Goal: Task Accomplishment & Management: Use online tool/utility

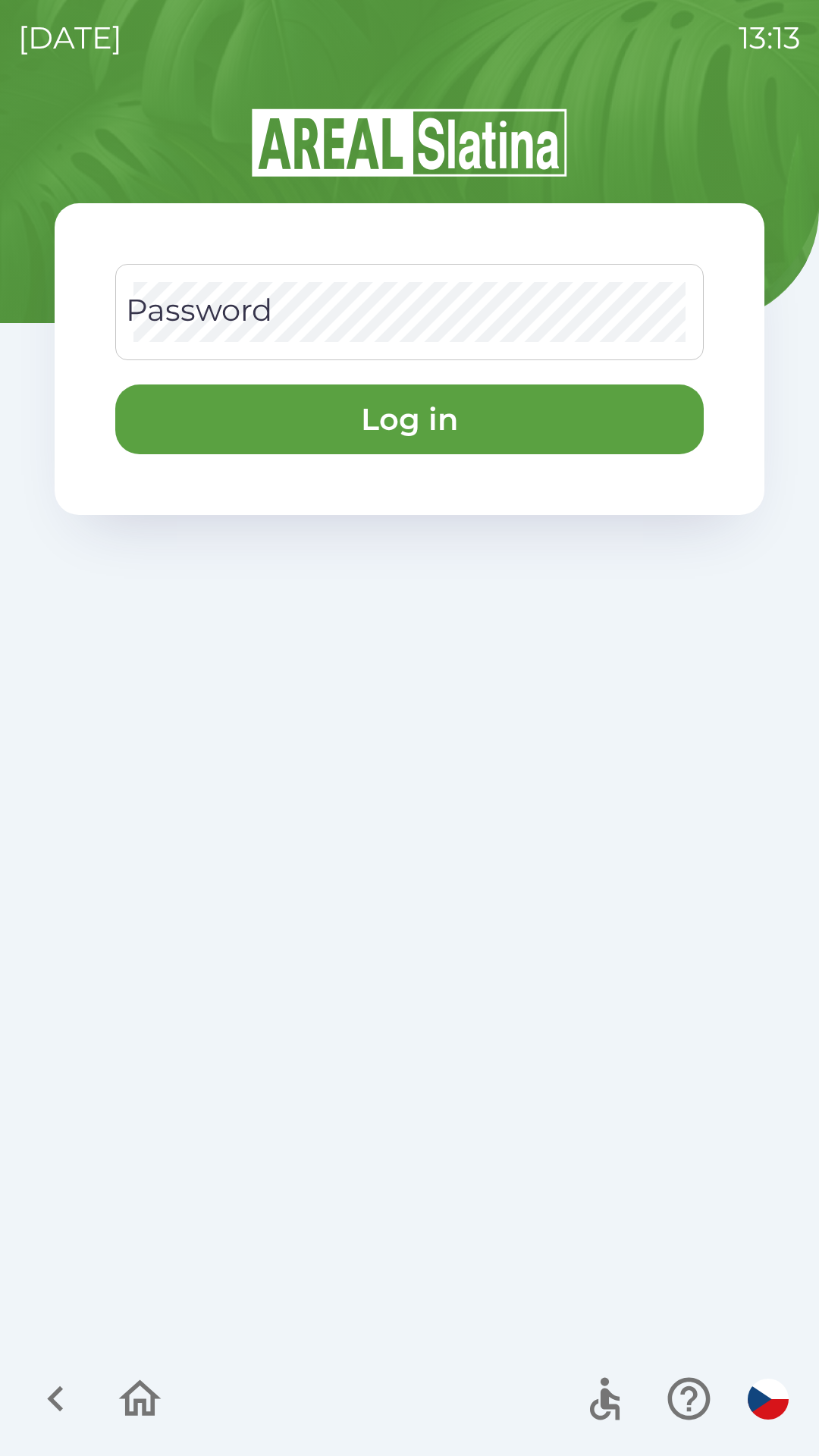
click at [259, 316] on div "Password Password" at bounding box center [409, 312] width 589 height 96
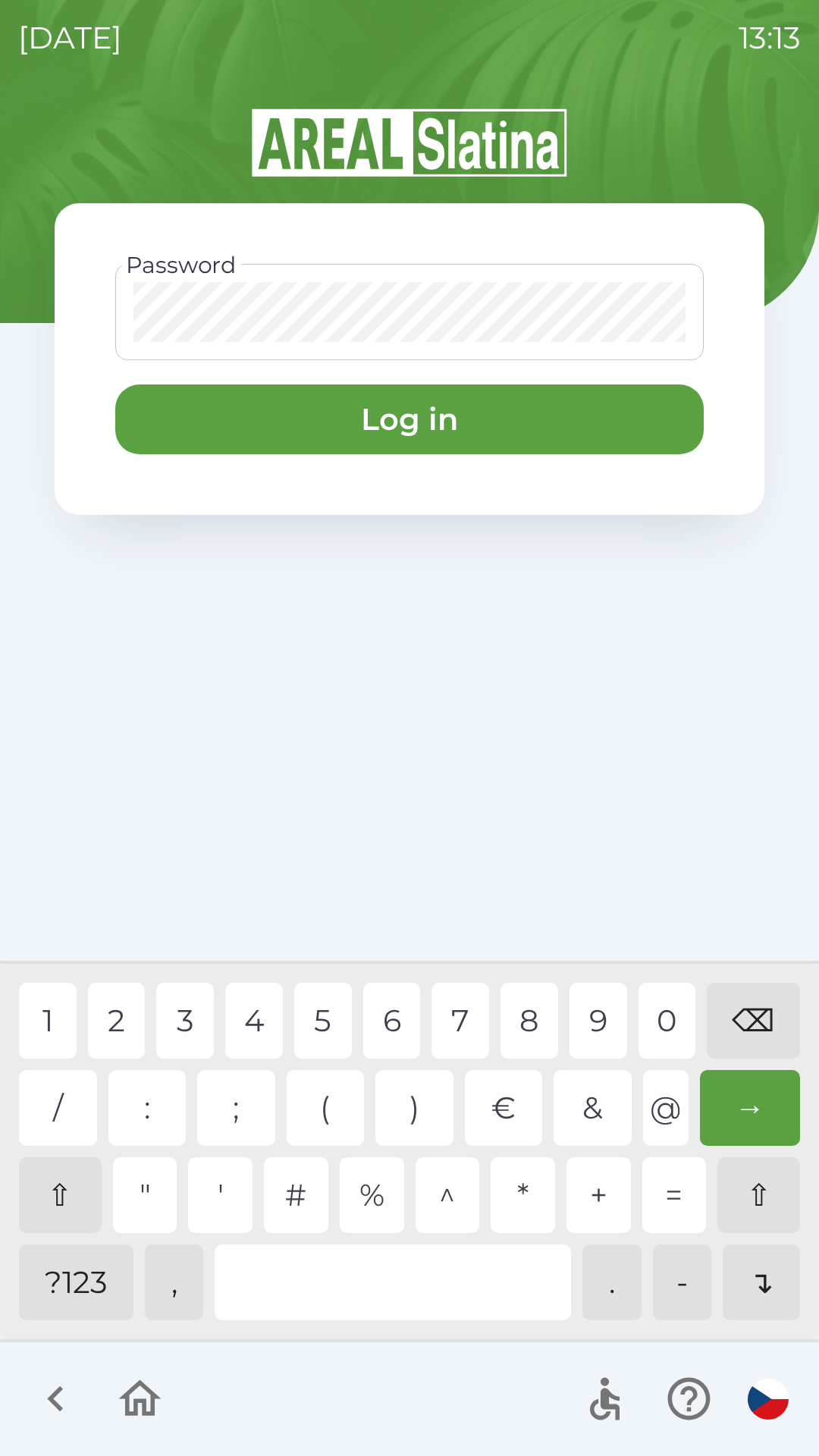
click at [33, 1003] on div "1" at bounding box center [48, 1021] width 58 height 75
click at [109, 1015] on div "2" at bounding box center [117, 1021] width 58 height 75
click at [325, 1016] on div "5" at bounding box center [323, 1021] width 58 height 75
click at [398, 1015] on div "6" at bounding box center [392, 1021] width 58 height 75
click at [533, 1019] on div "8" at bounding box center [529, 1021] width 58 height 75
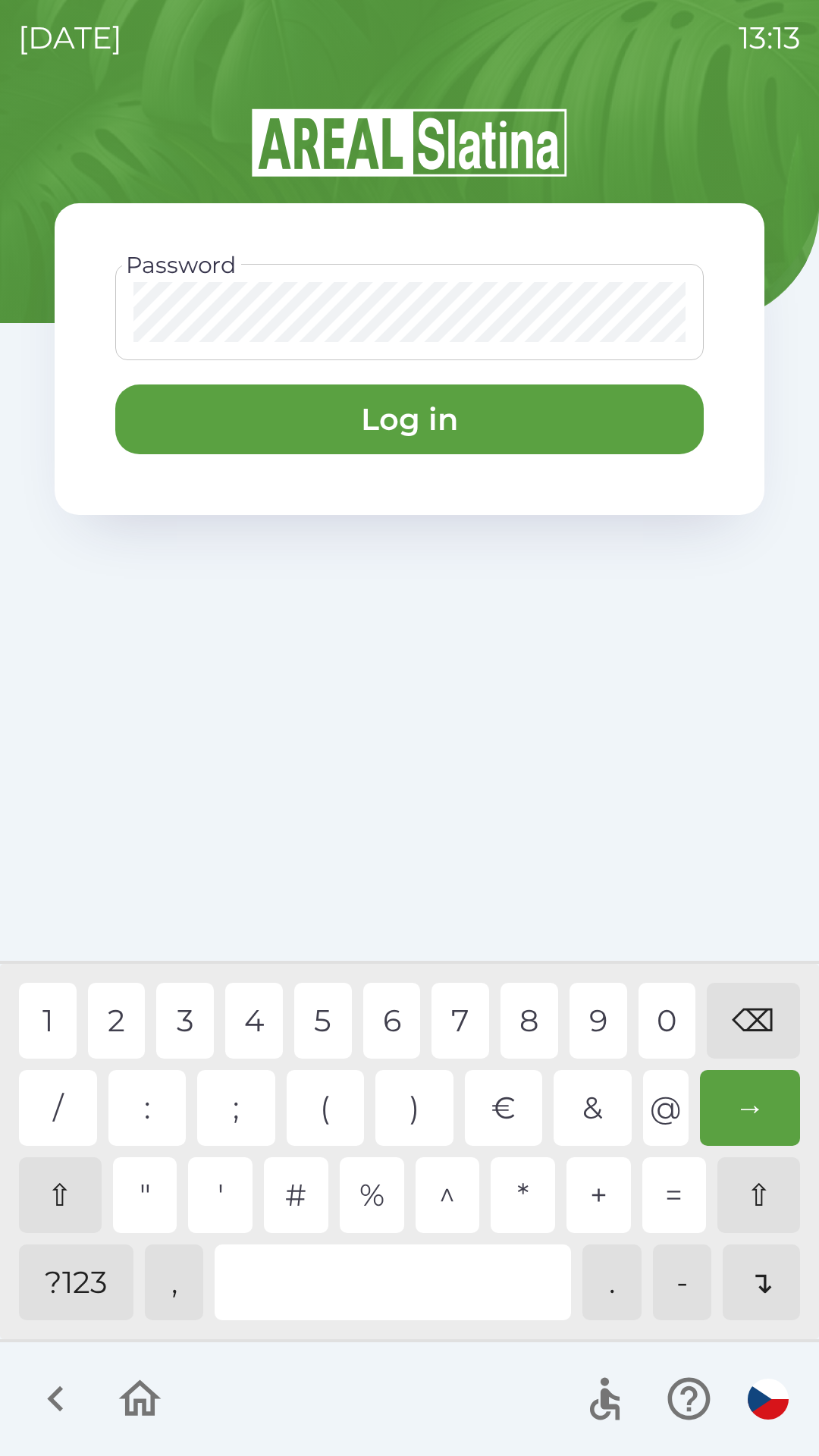
click at [335, 422] on button "Log in" at bounding box center [409, 419] width 589 height 70
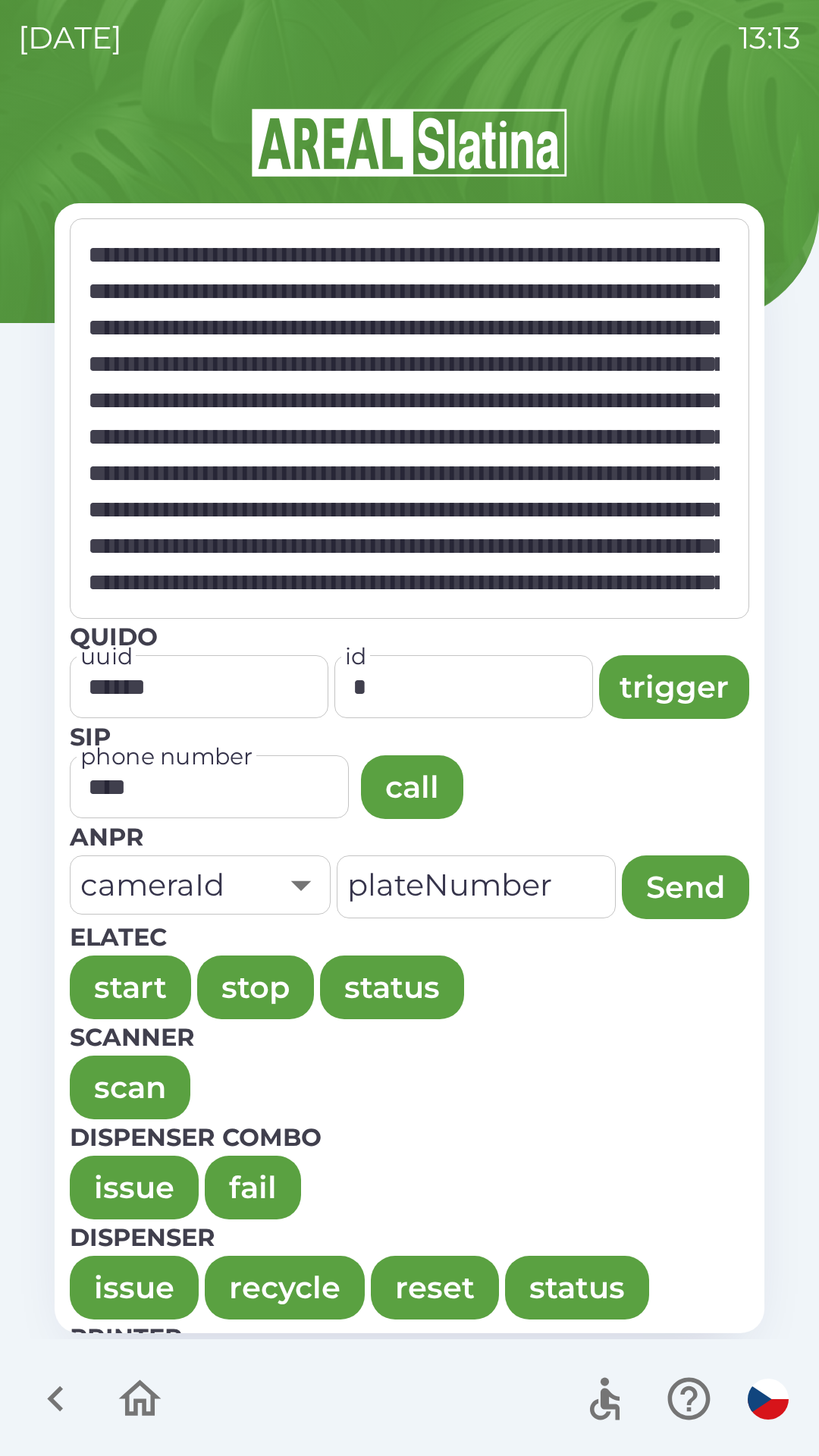
click at [114, 1162] on button "issue" at bounding box center [134, 1188] width 129 height 64
click at [119, 1164] on button "issue" at bounding box center [134, 1188] width 129 height 64
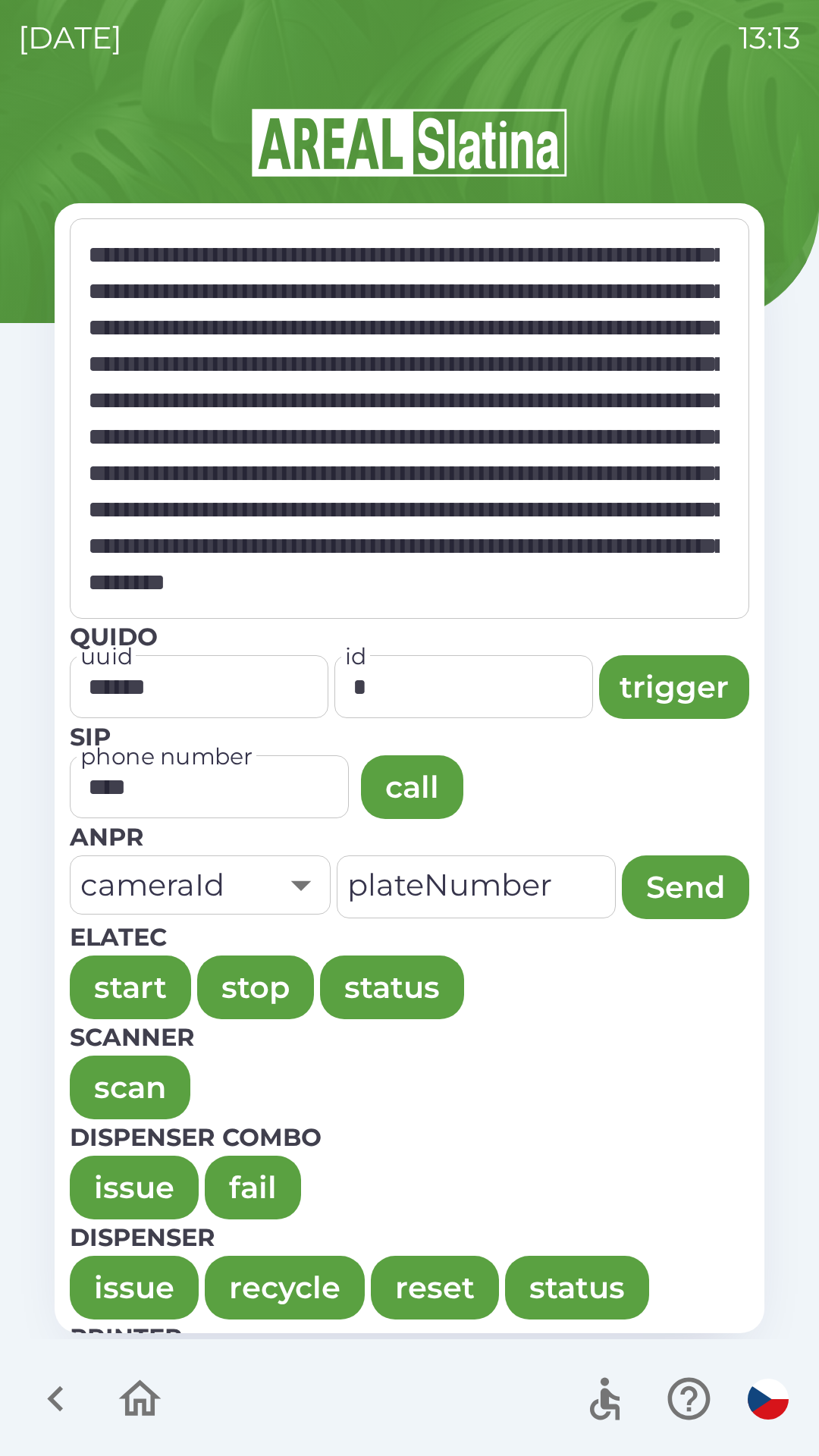
scroll to position [510, 0]
click at [335, 229] on div "**********" at bounding box center [409, 418] width 679 height 400
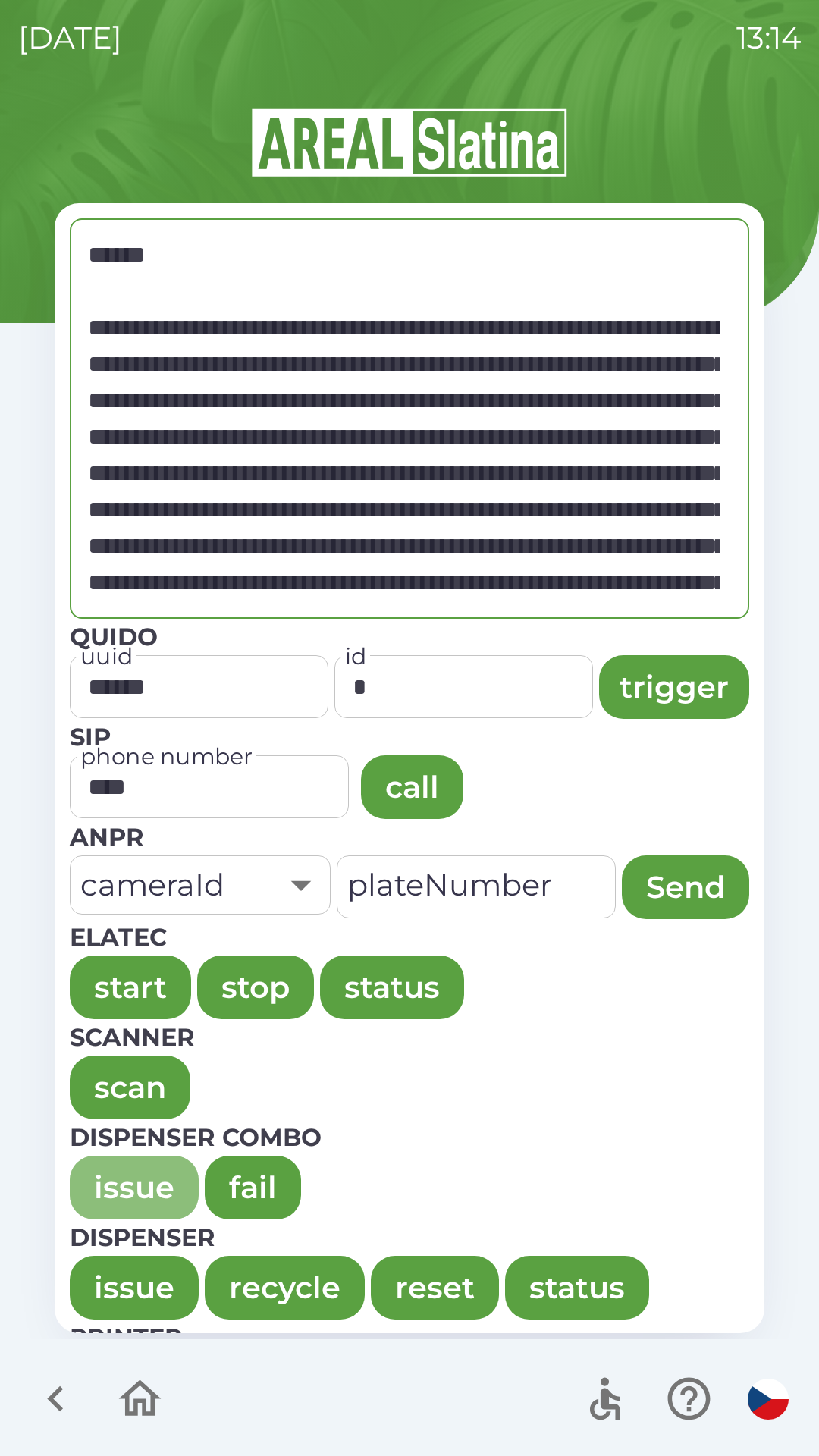
click at [108, 1191] on button "issue" at bounding box center [134, 1188] width 129 height 64
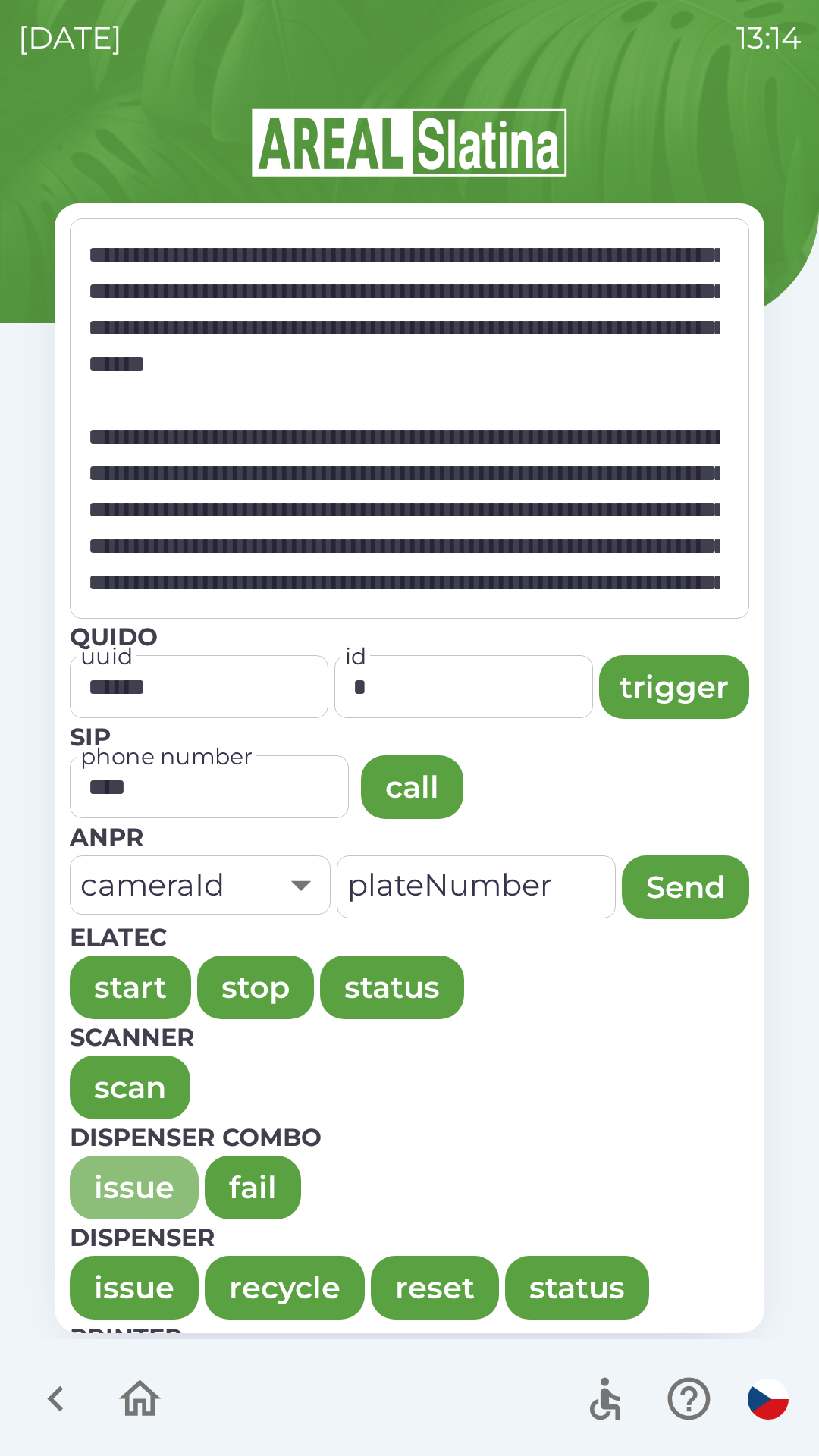
click at [104, 1193] on button "issue" at bounding box center [134, 1188] width 129 height 64
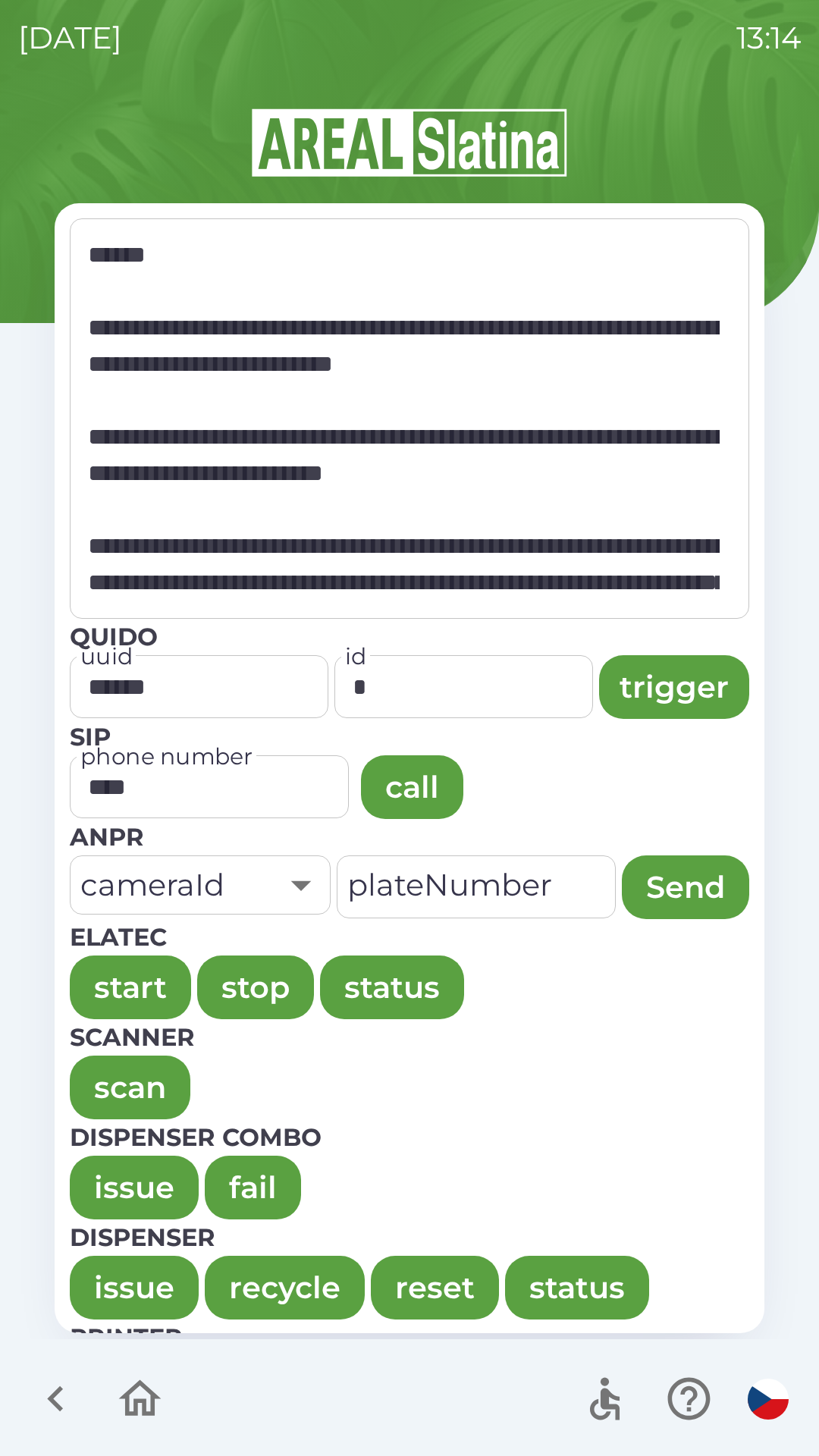
click at [108, 1171] on button "issue" at bounding box center [134, 1188] width 129 height 64
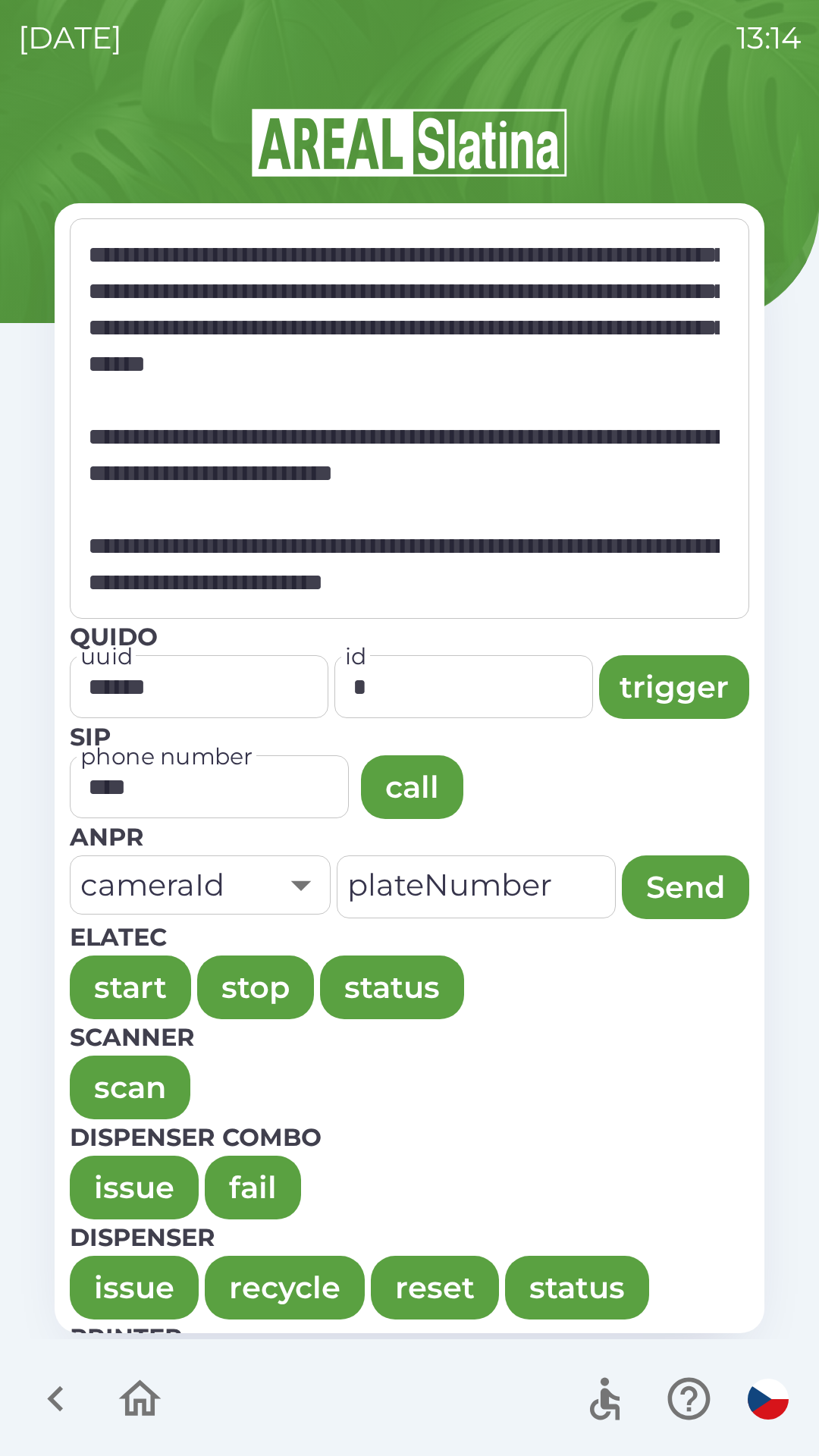
click at [116, 1170] on button "issue" at bounding box center [134, 1188] width 129 height 64
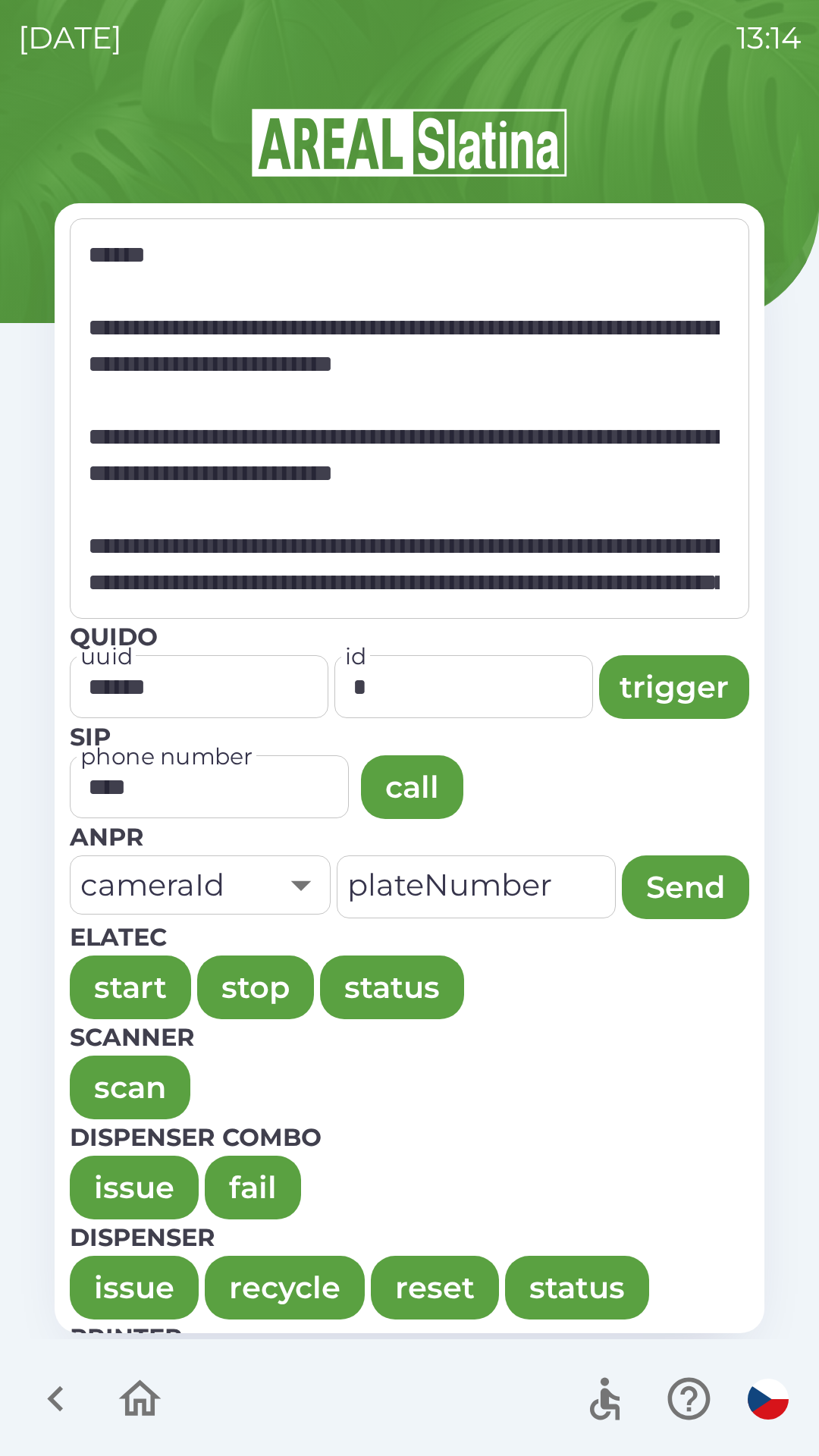
click at [123, 1184] on button "issue" at bounding box center [134, 1188] width 129 height 64
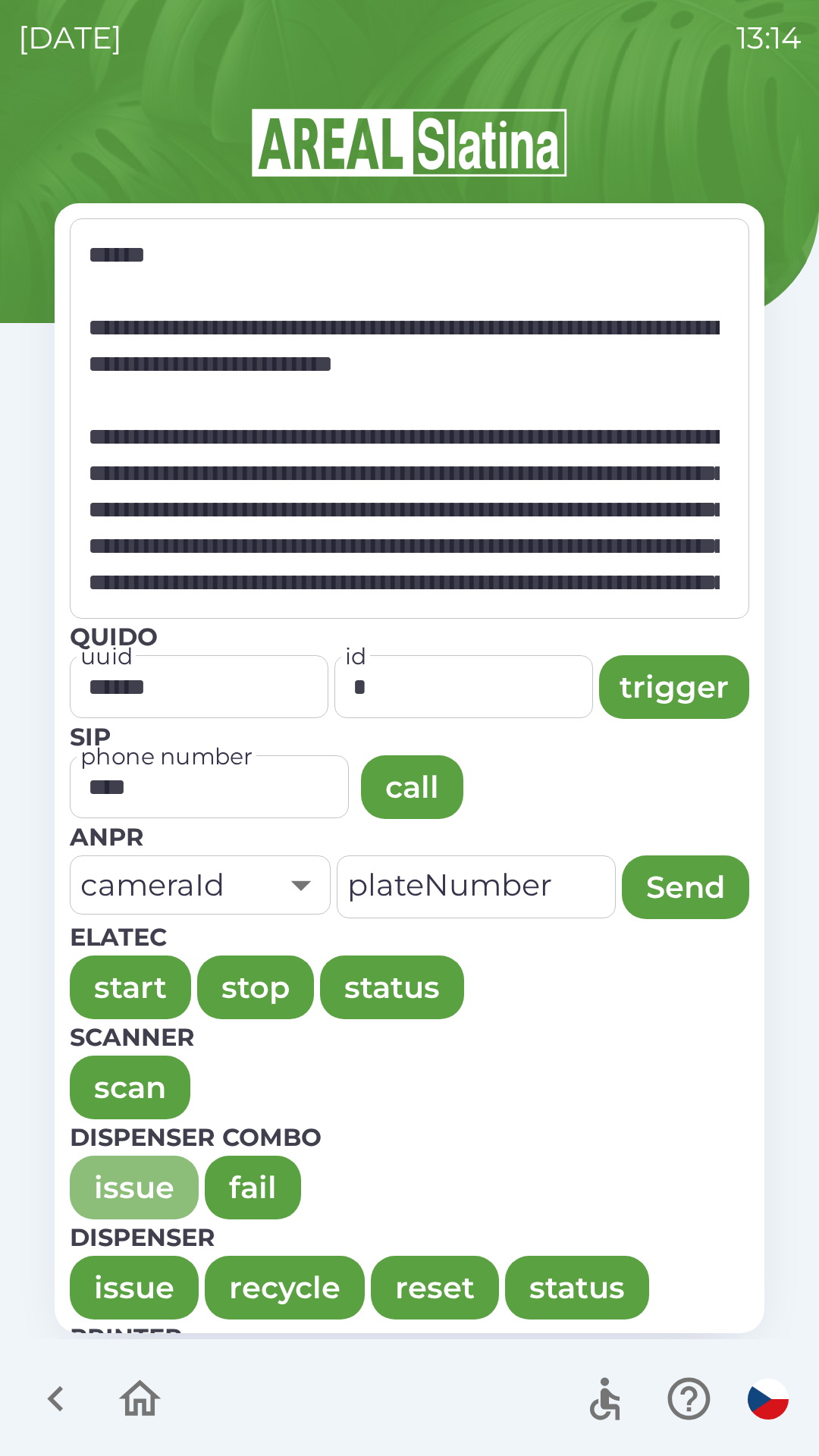
click at [115, 1164] on button "issue" at bounding box center [134, 1188] width 129 height 64
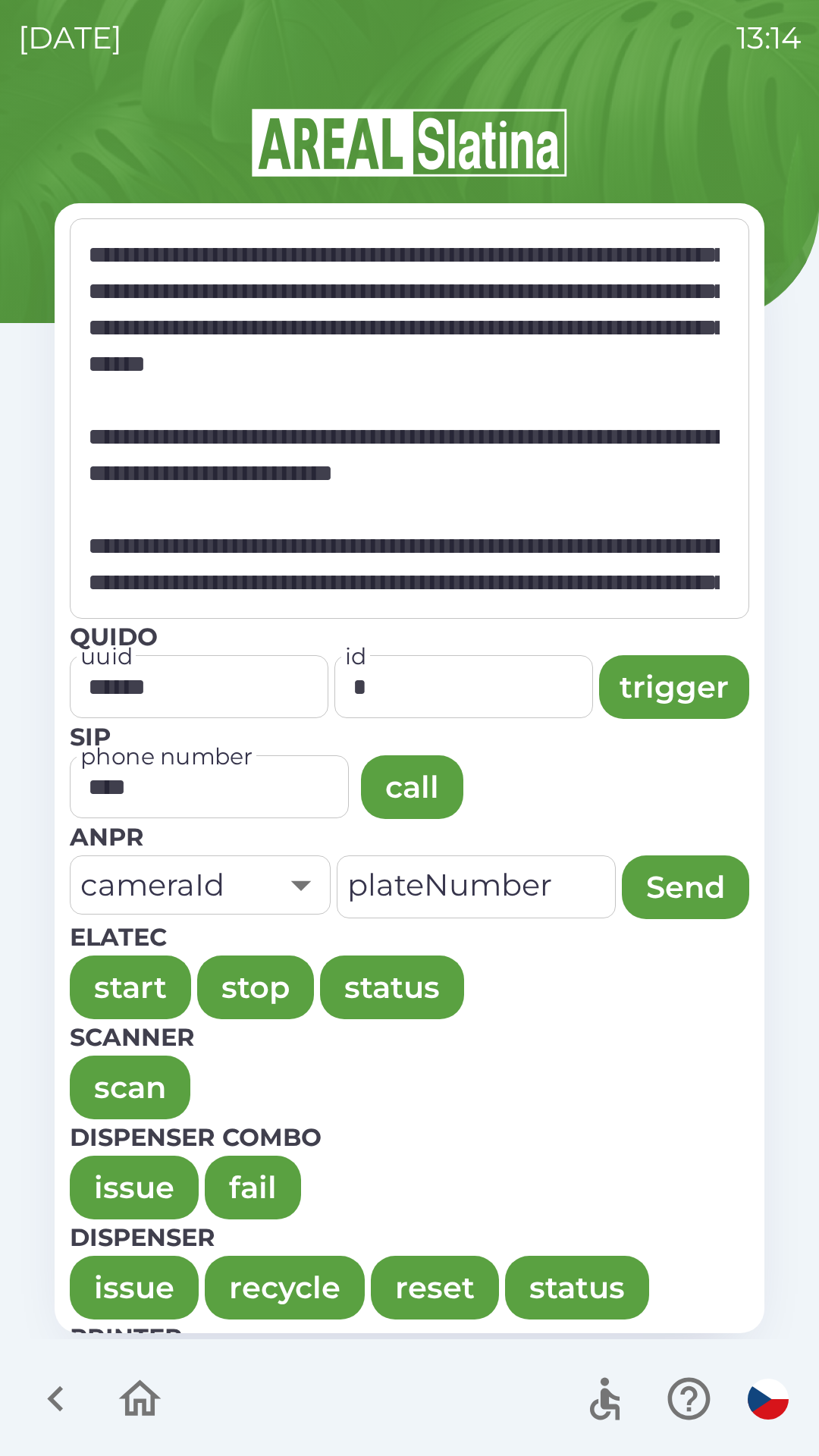
click at [105, 1163] on button "issue" at bounding box center [134, 1188] width 129 height 64
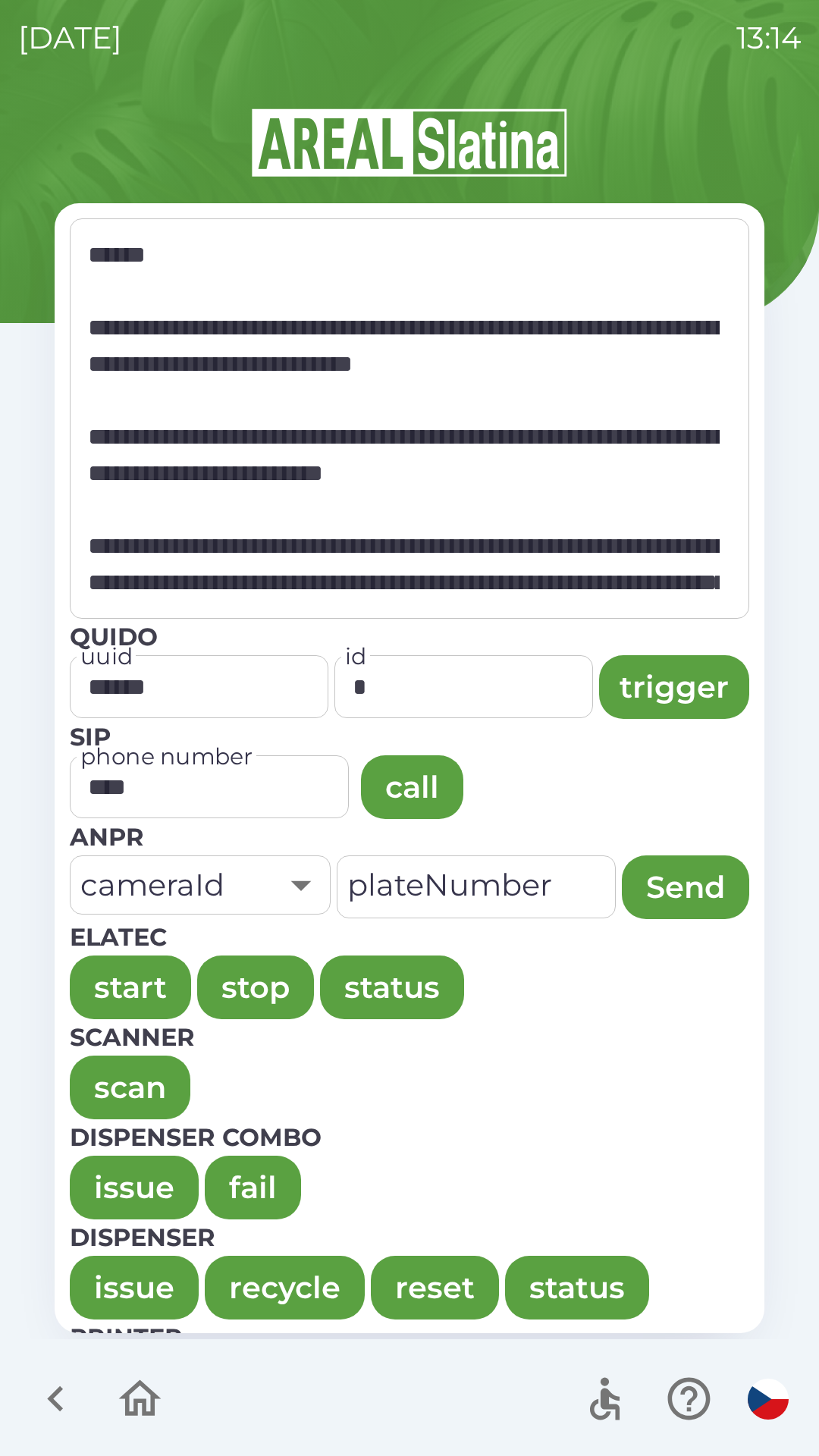
click at [118, 1188] on button "issue" at bounding box center [134, 1188] width 129 height 64
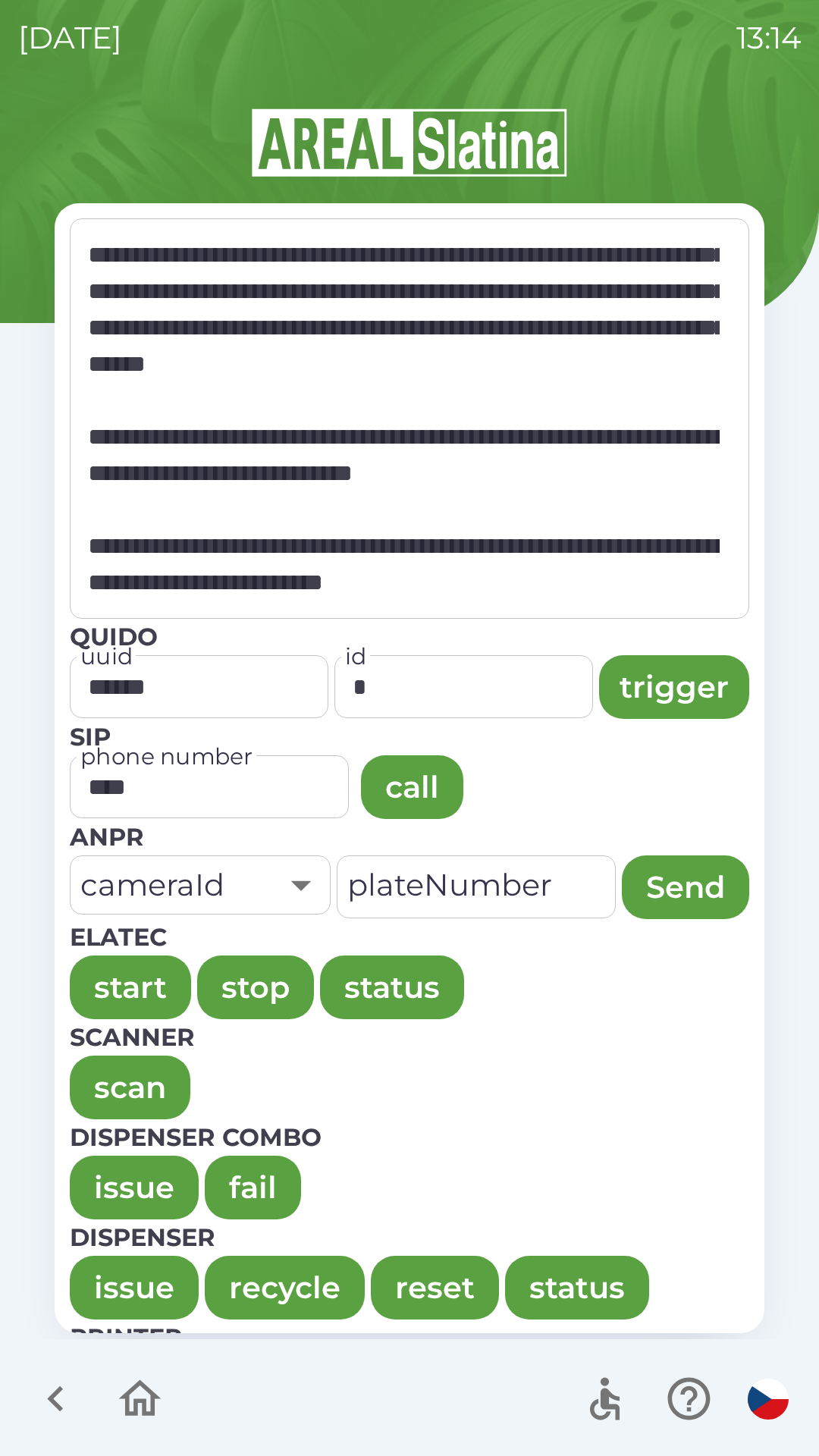
click at [105, 1177] on button "issue" at bounding box center [134, 1188] width 129 height 64
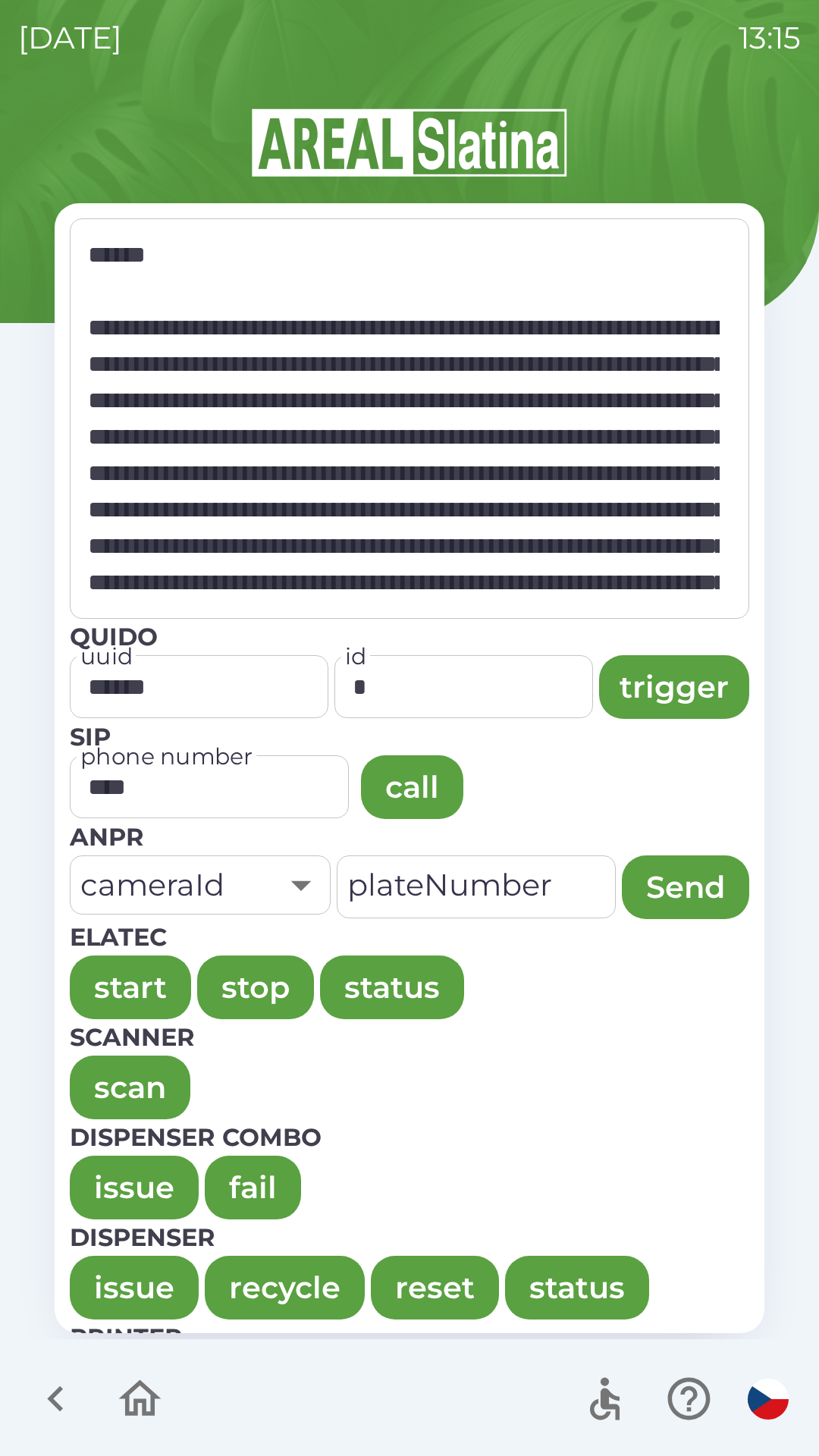
click at [101, 1180] on button "issue" at bounding box center [134, 1188] width 129 height 64
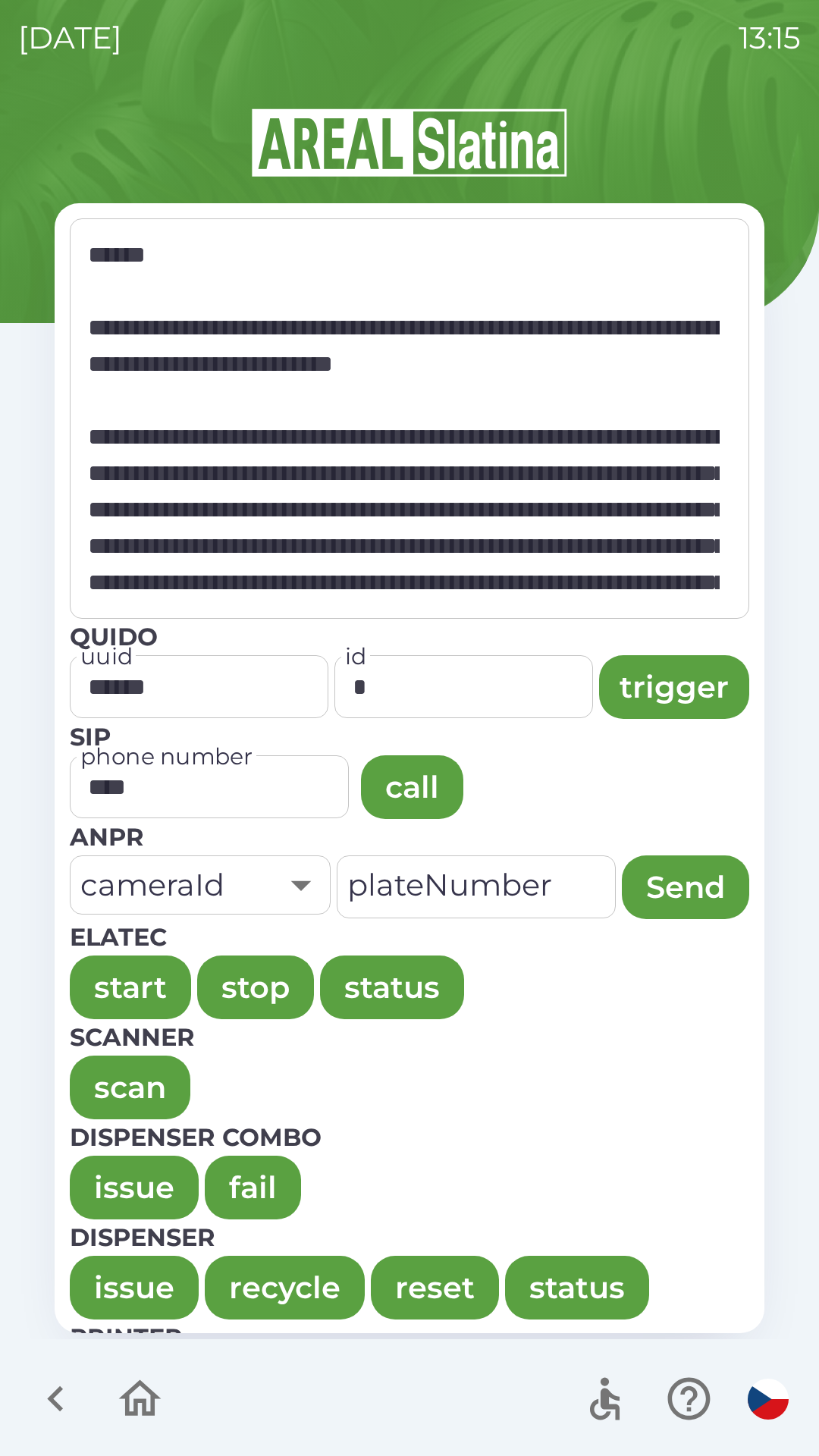
click at [72, 1190] on button "issue" at bounding box center [134, 1188] width 129 height 64
click at [117, 1185] on button "issue" at bounding box center [134, 1188] width 129 height 64
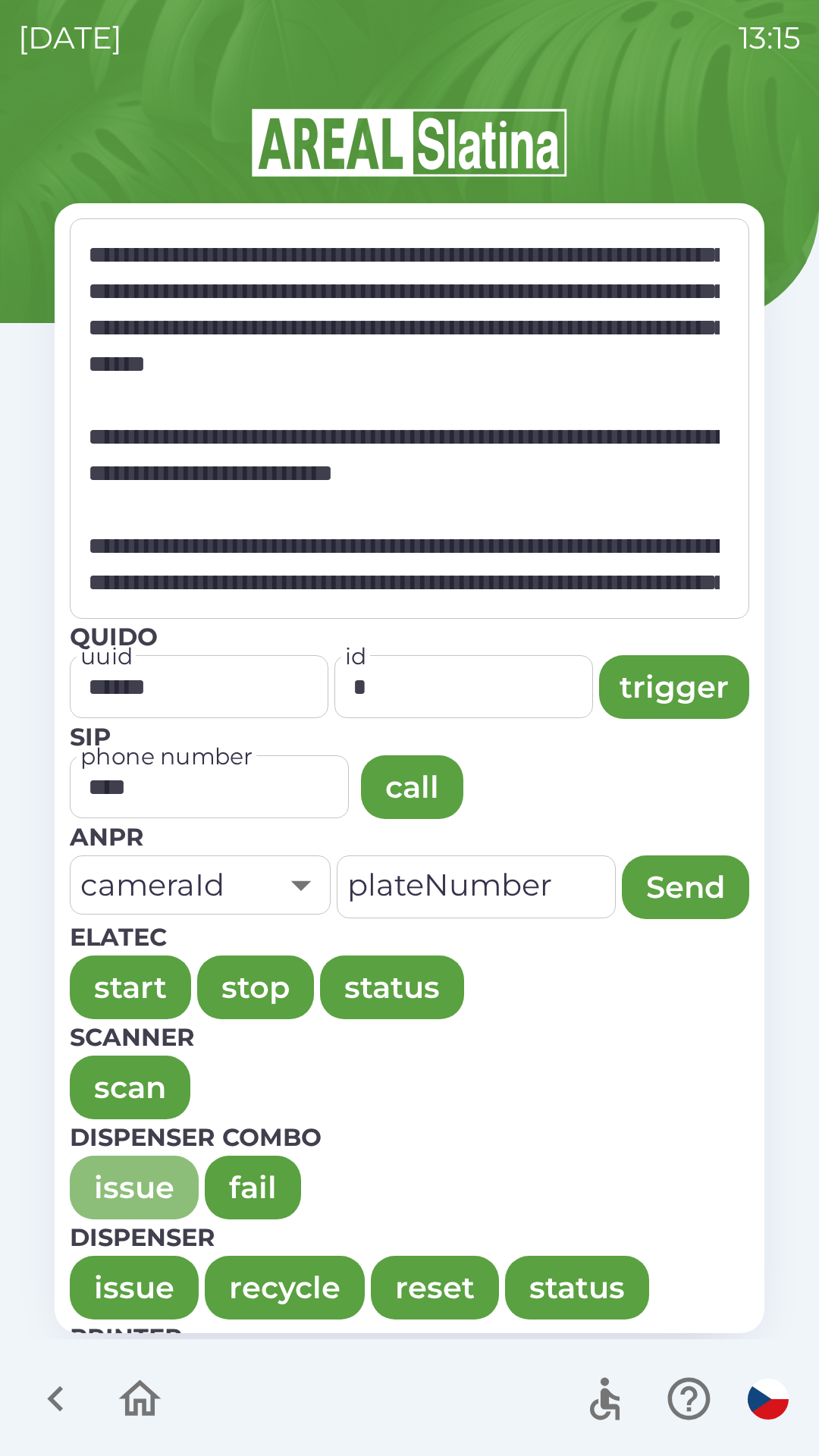
click at [107, 1175] on button "issue" at bounding box center [134, 1188] width 129 height 64
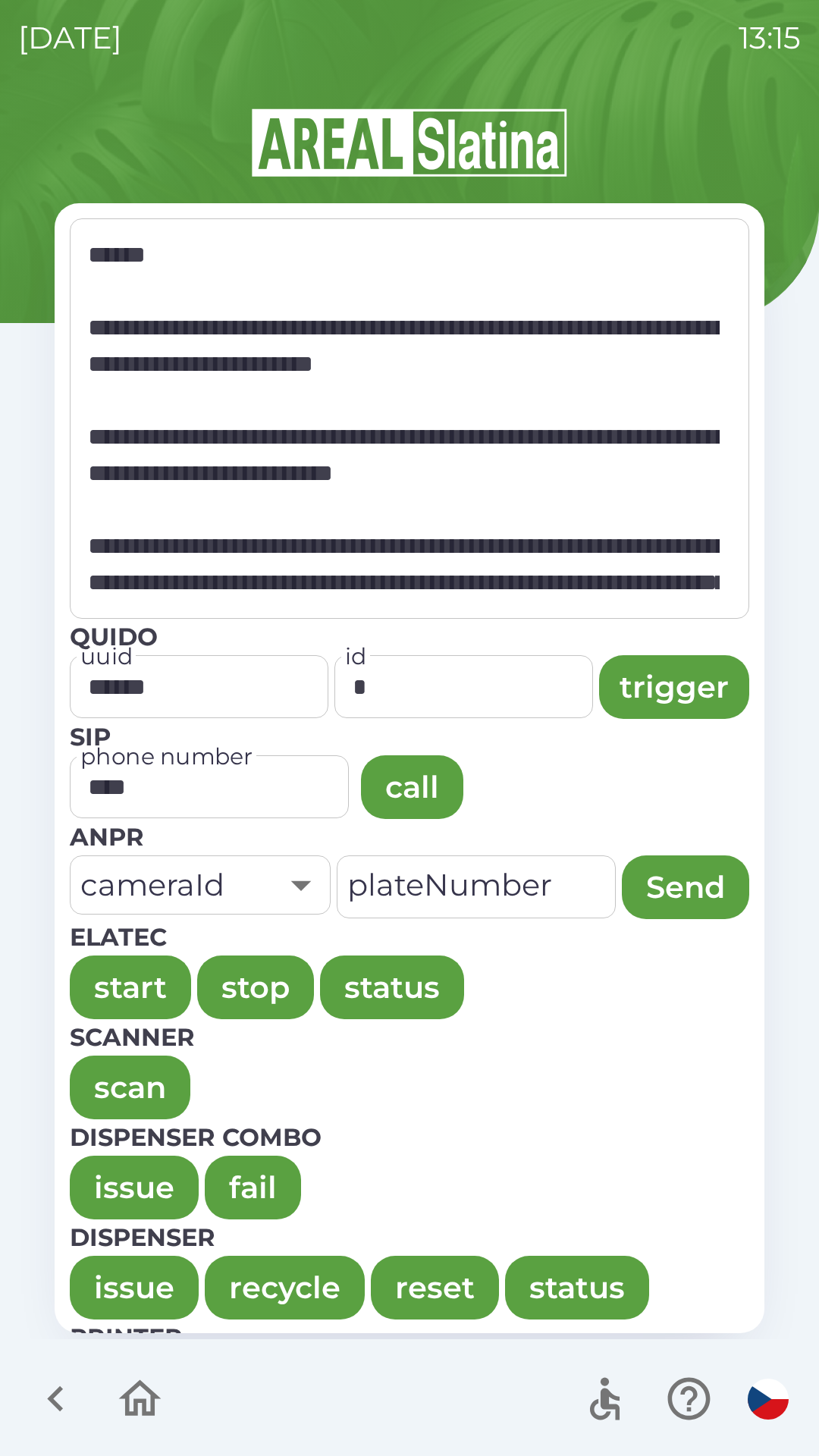
click at [107, 1177] on button "issue" at bounding box center [134, 1188] width 129 height 64
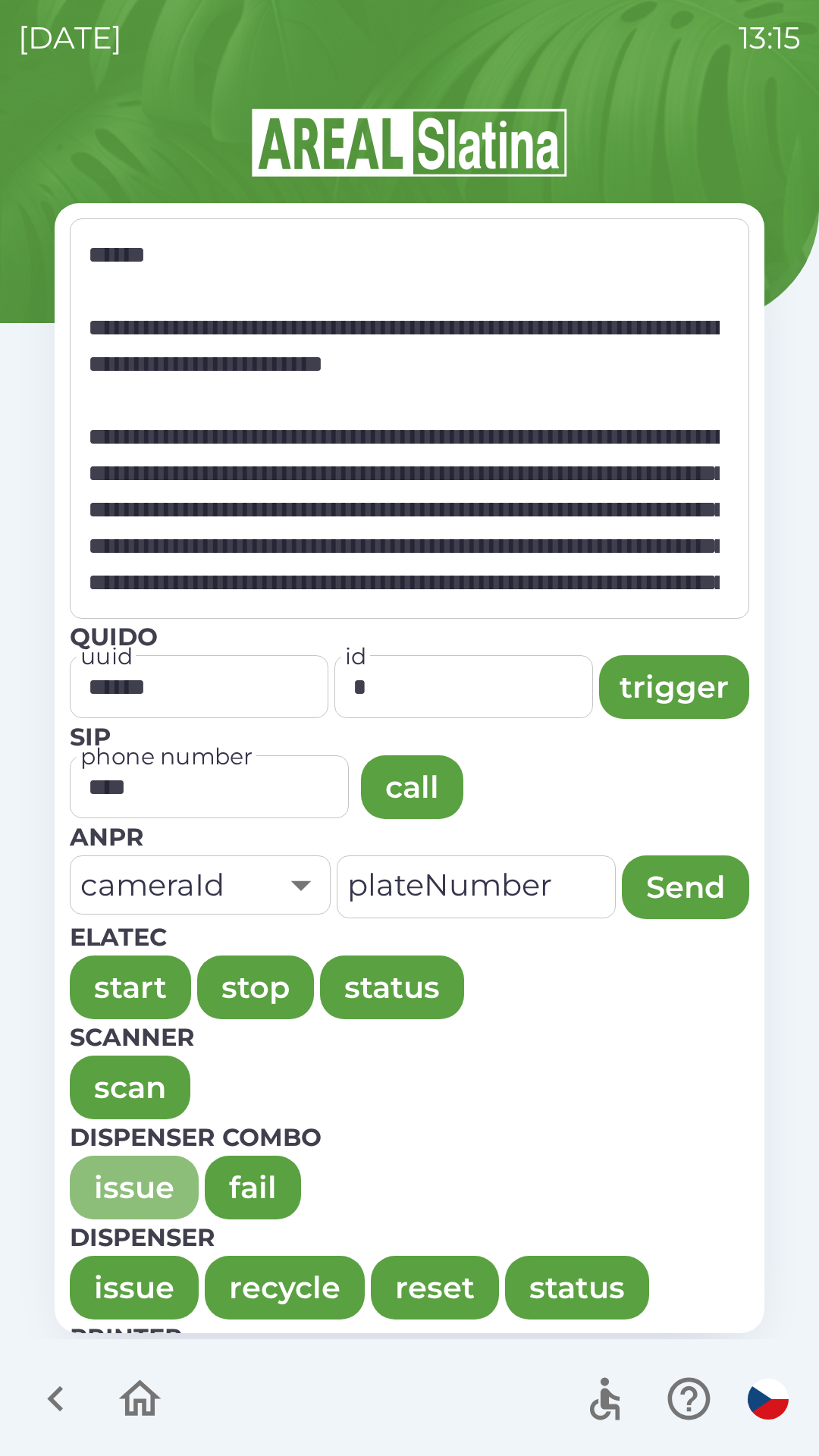
click at [123, 1164] on button "issue" at bounding box center [134, 1188] width 129 height 64
click at [92, 1157] on button "issue" at bounding box center [134, 1188] width 129 height 64
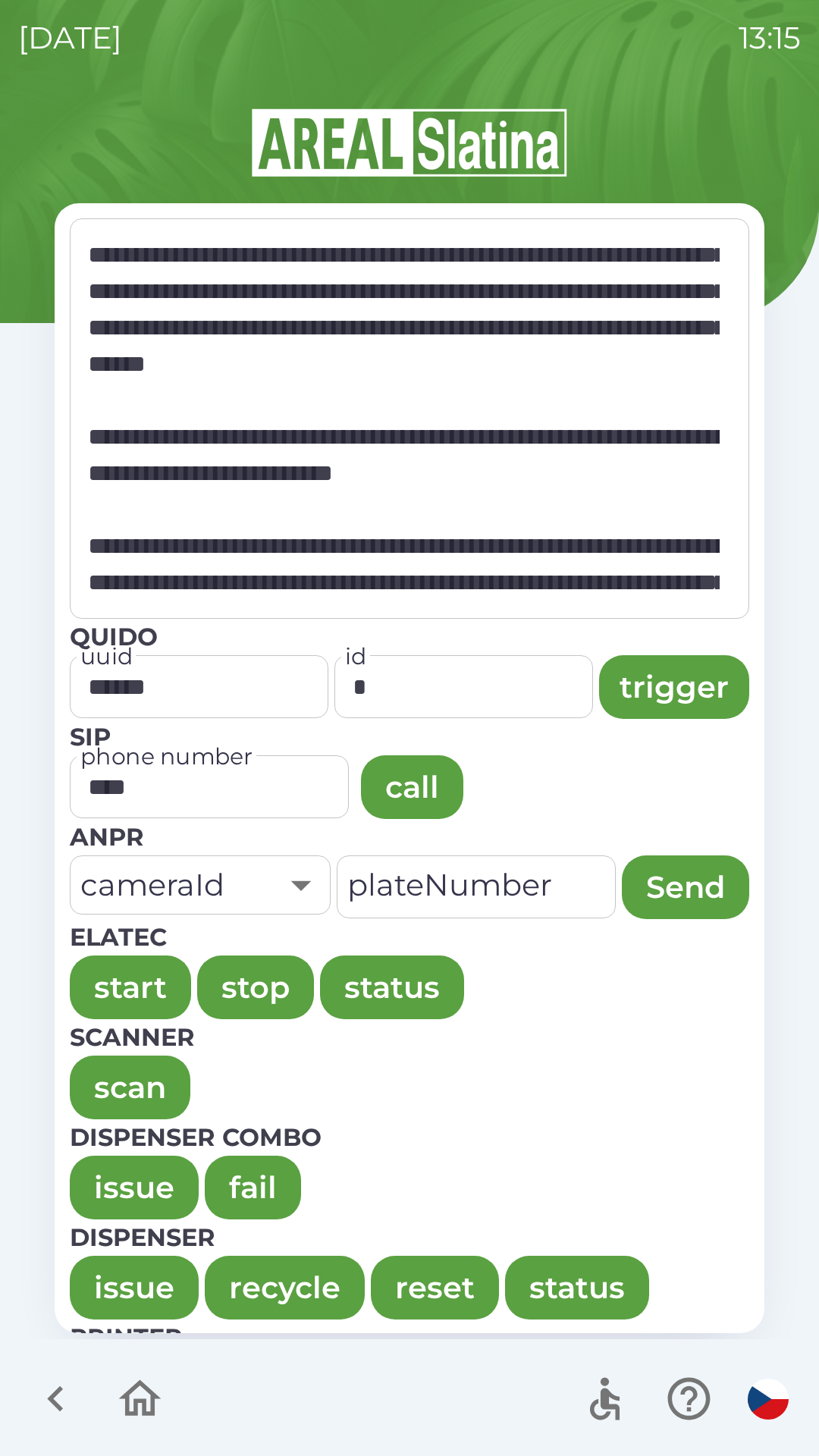
click at [116, 1170] on button "issue" at bounding box center [134, 1188] width 129 height 64
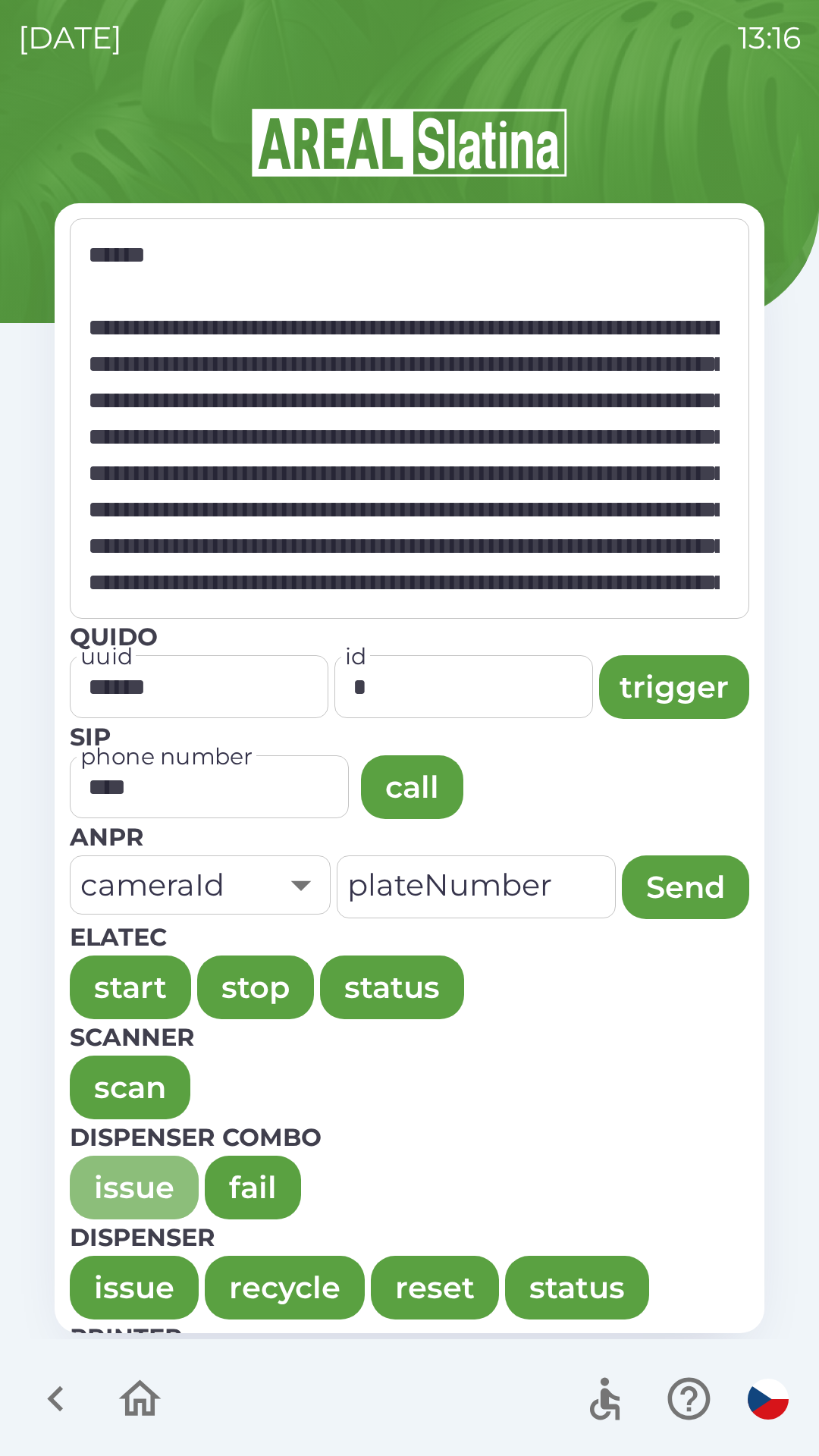
click at [91, 1190] on button "issue" at bounding box center [134, 1188] width 129 height 64
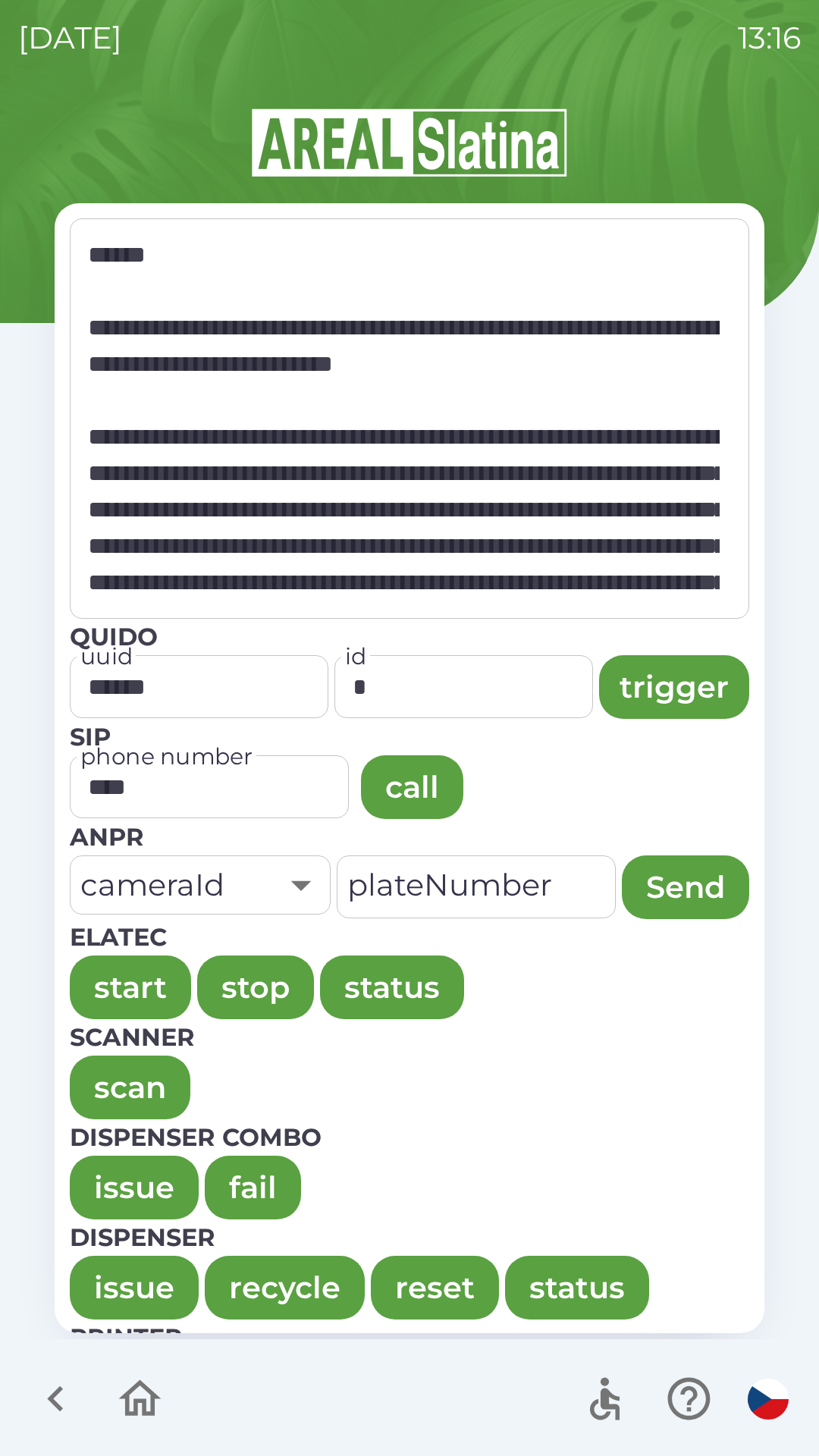
click at [74, 1180] on button "issue" at bounding box center [134, 1188] width 129 height 64
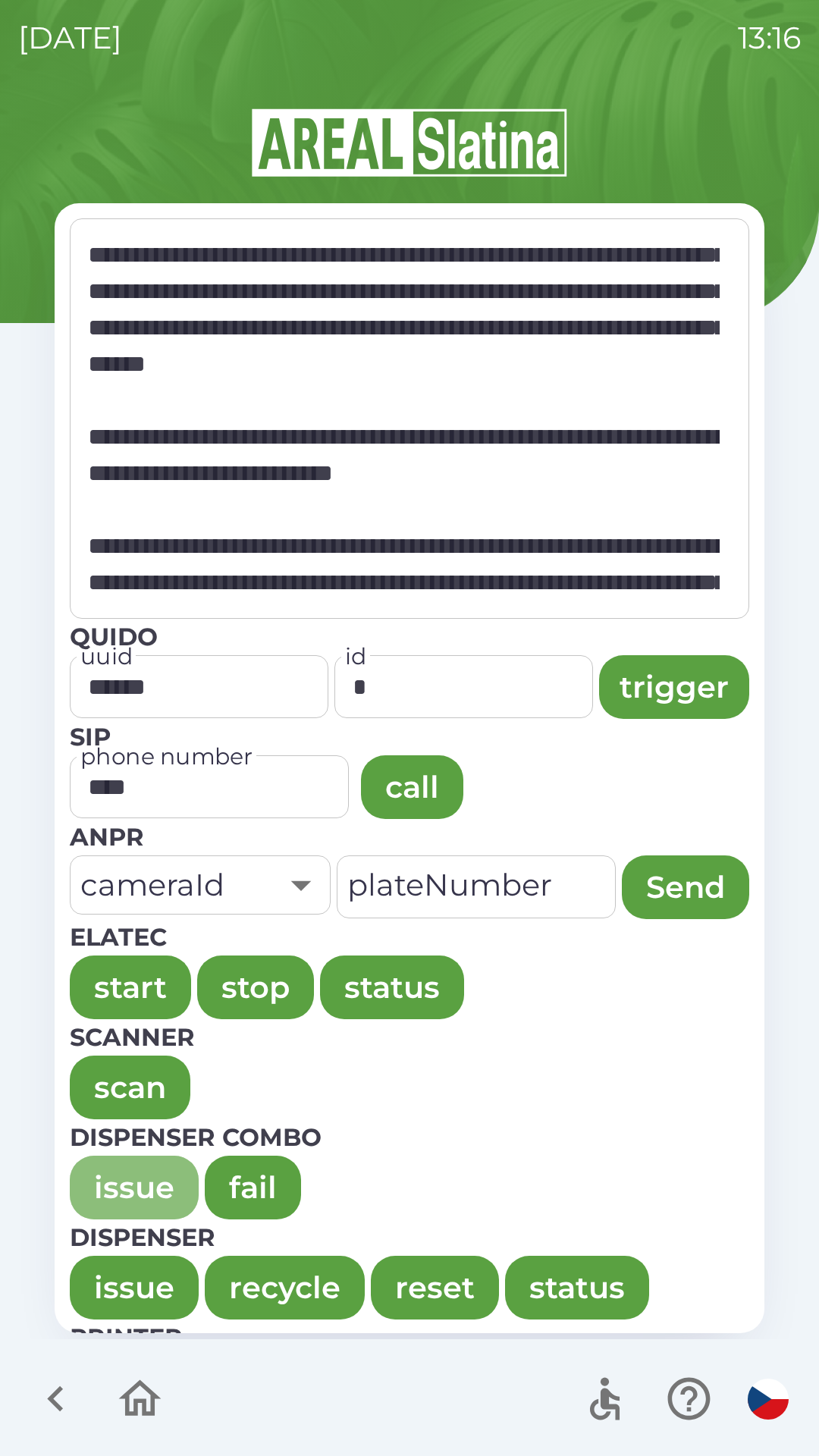
click at [118, 1195] on button "issue" at bounding box center [134, 1188] width 129 height 64
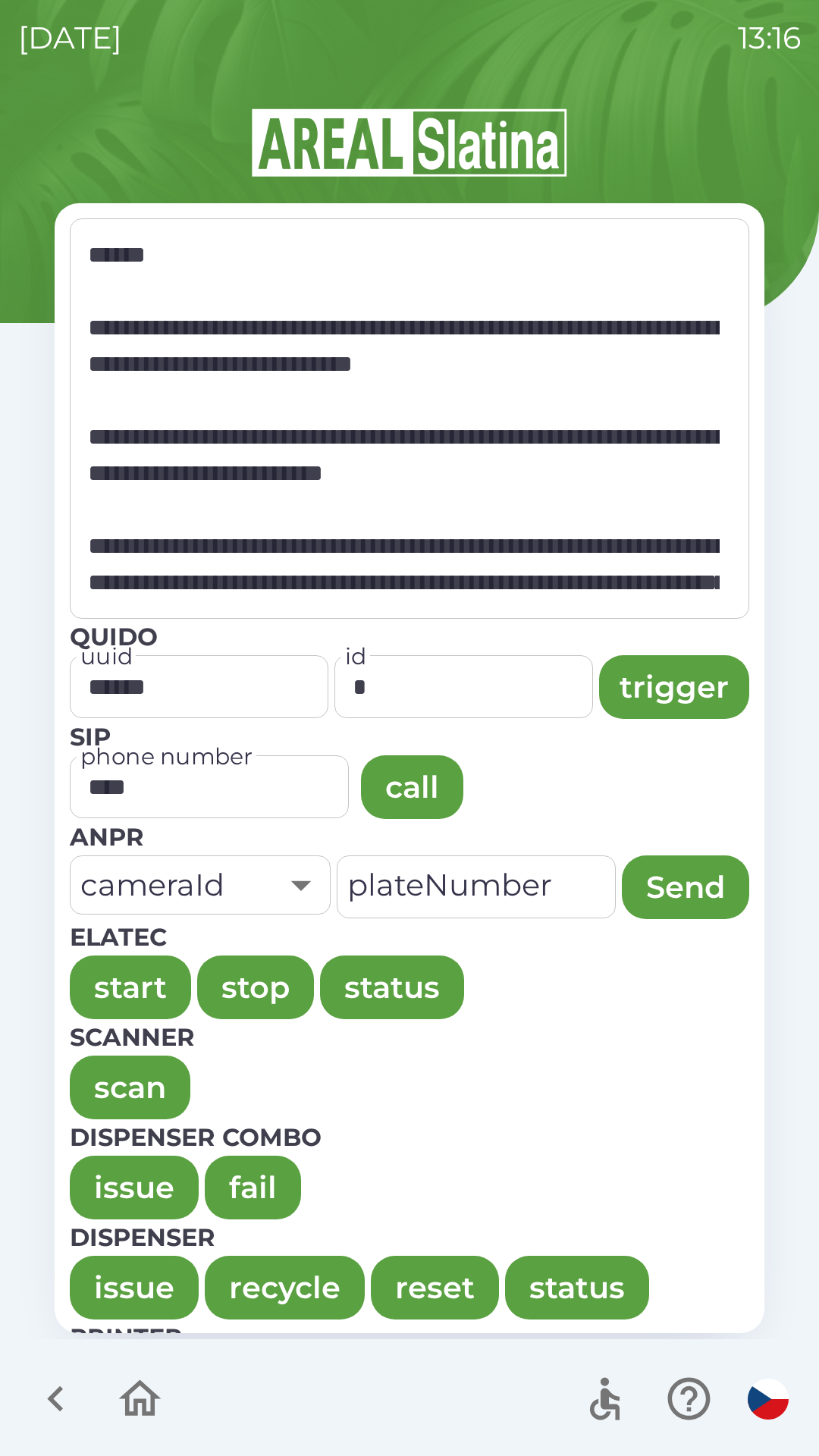
click at [107, 1178] on button "issue" at bounding box center [134, 1188] width 129 height 64
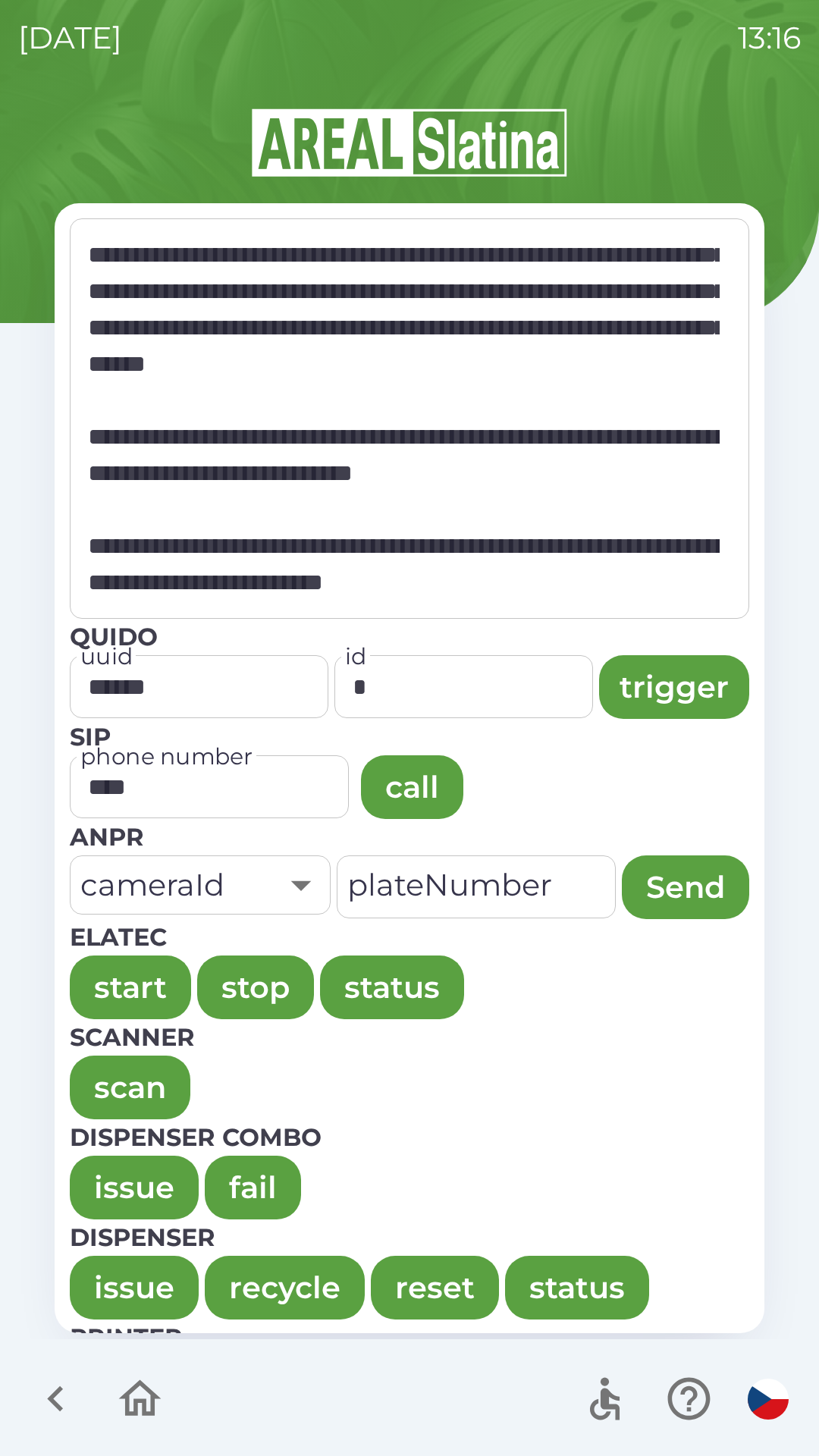
click at [88, 1171] on button "issue" at bounding box center [134, 1188] width 129 height 64
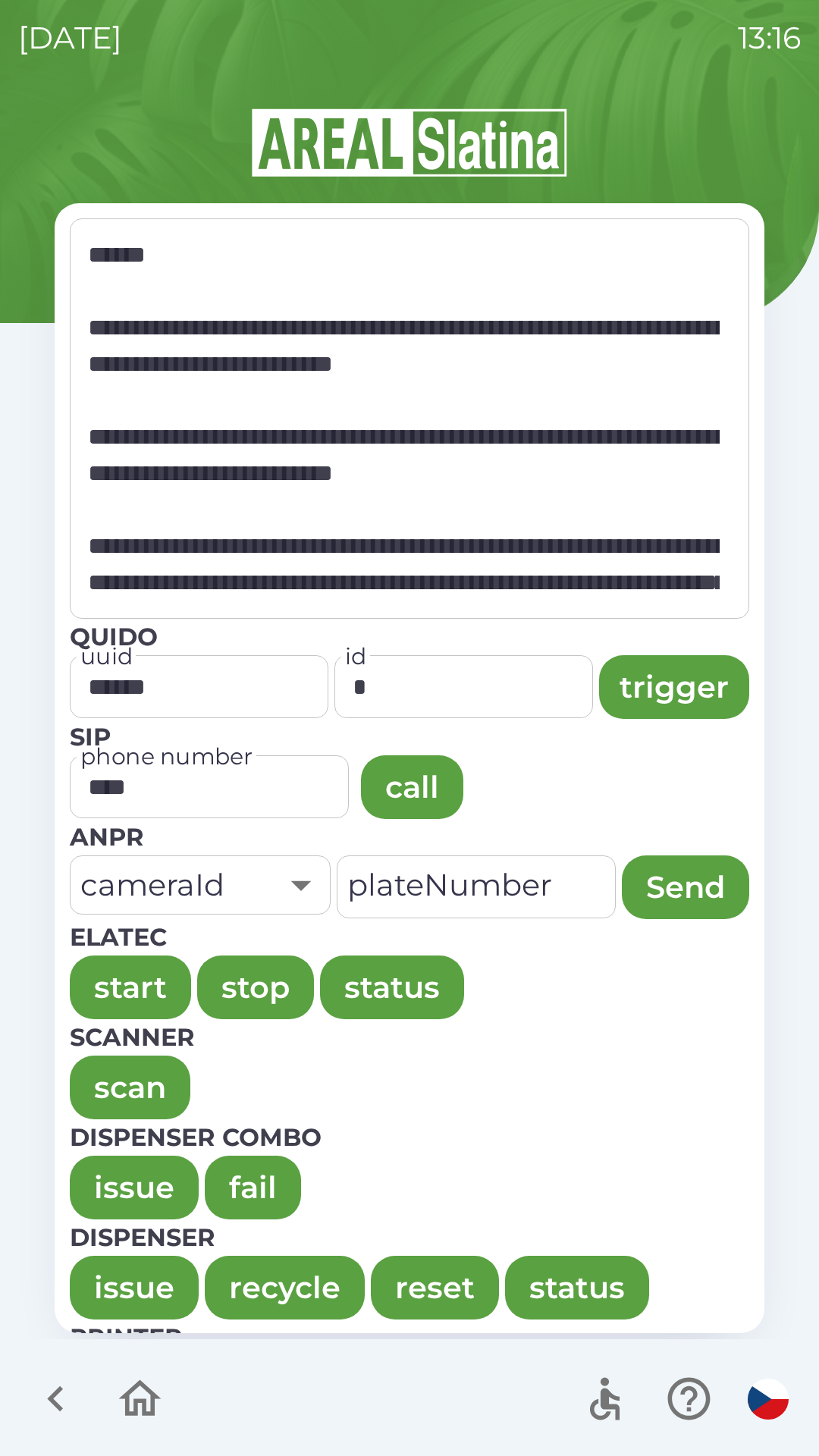
click at [75, 1196] on button "issue" at bounding box center [134, 1188] width 129 height 64
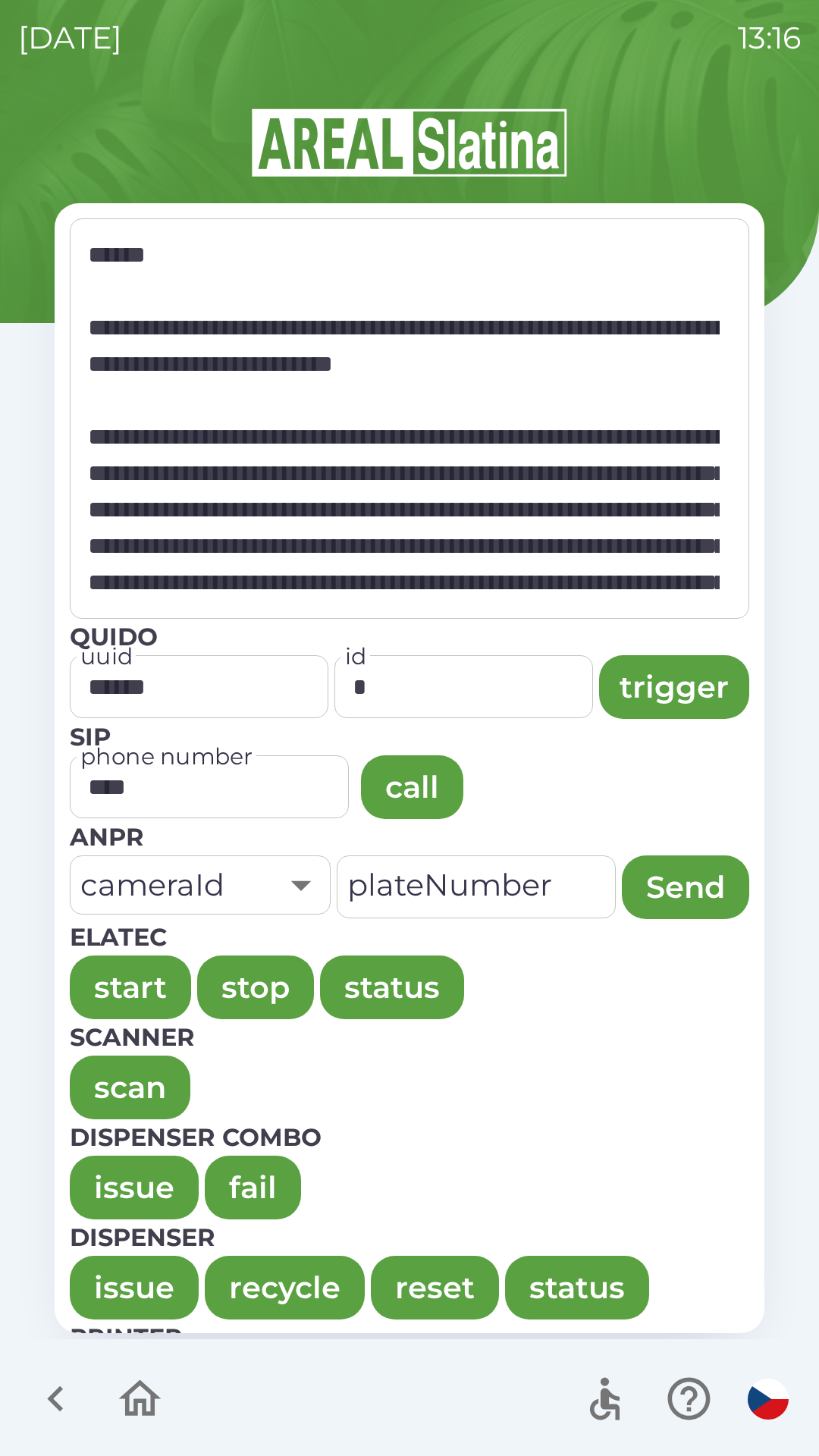
click at [118, 1186] on button "issue" at bounding box center [134, 1188] width 129 height 64
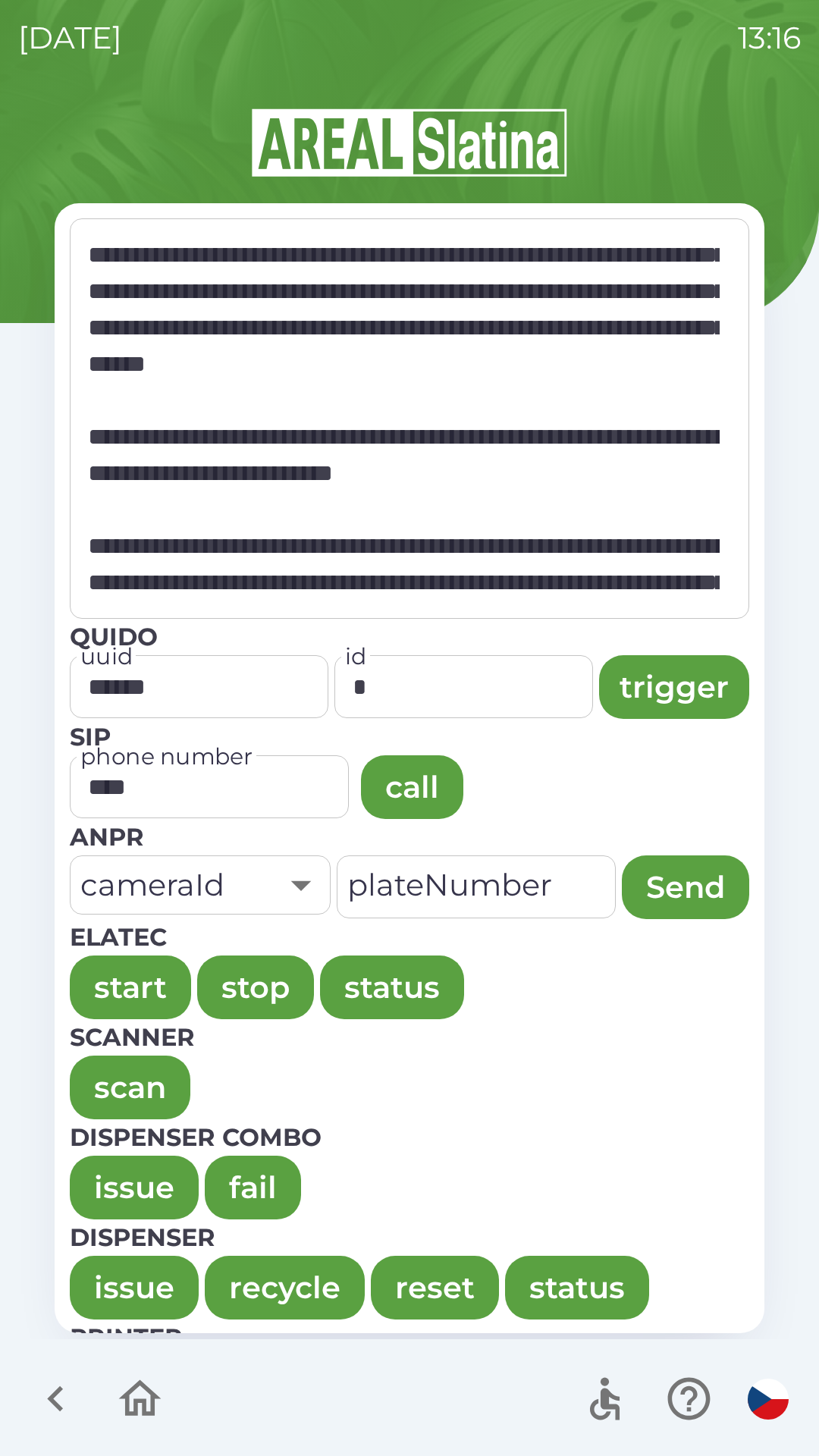
click at [122, 1177] on button "issue" at bounding box center [134, 1188] width 129 height 64
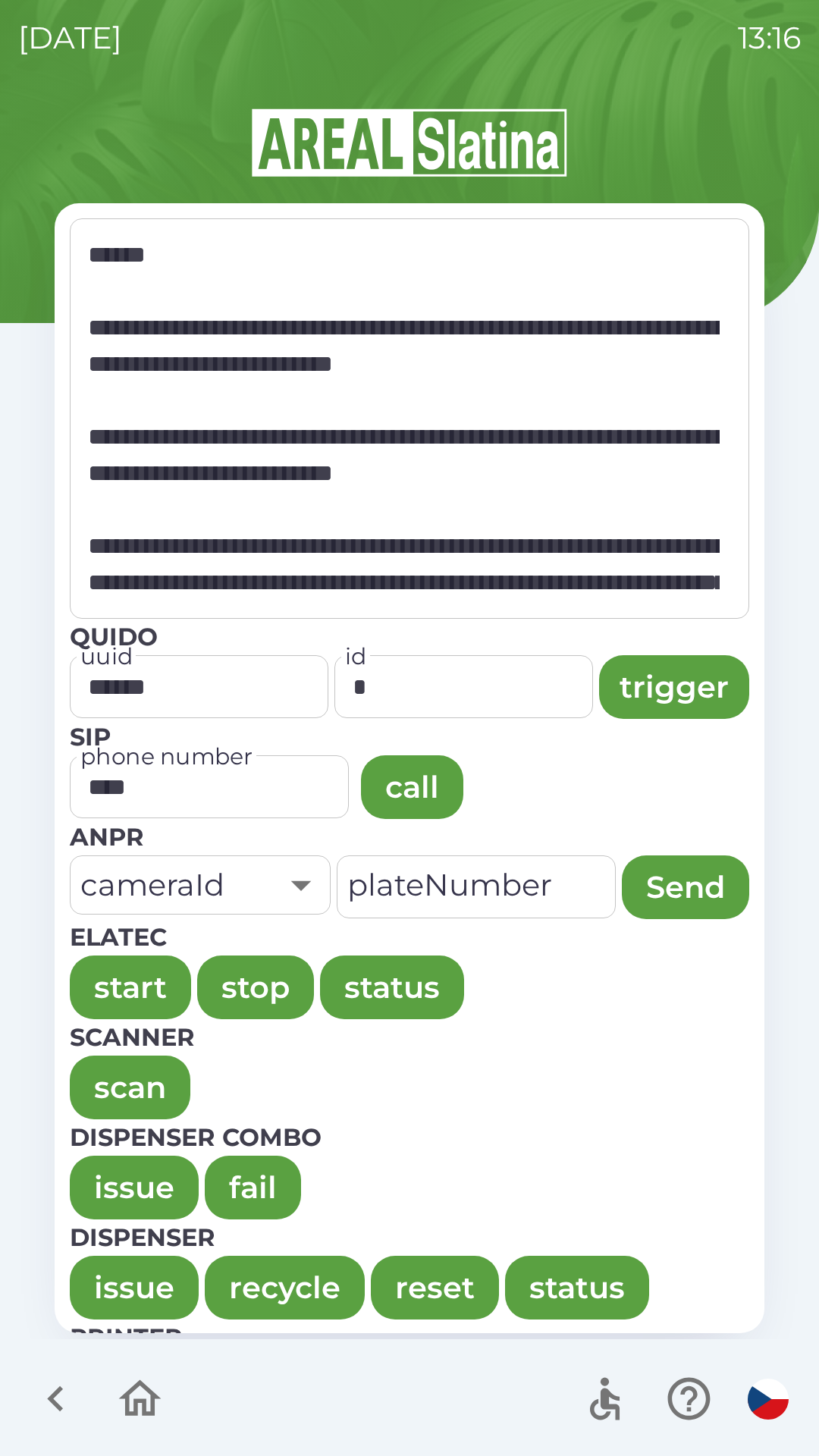
click at [133, 1170] on button "issue" at bounding box center [134, 1188] width 129 height 64
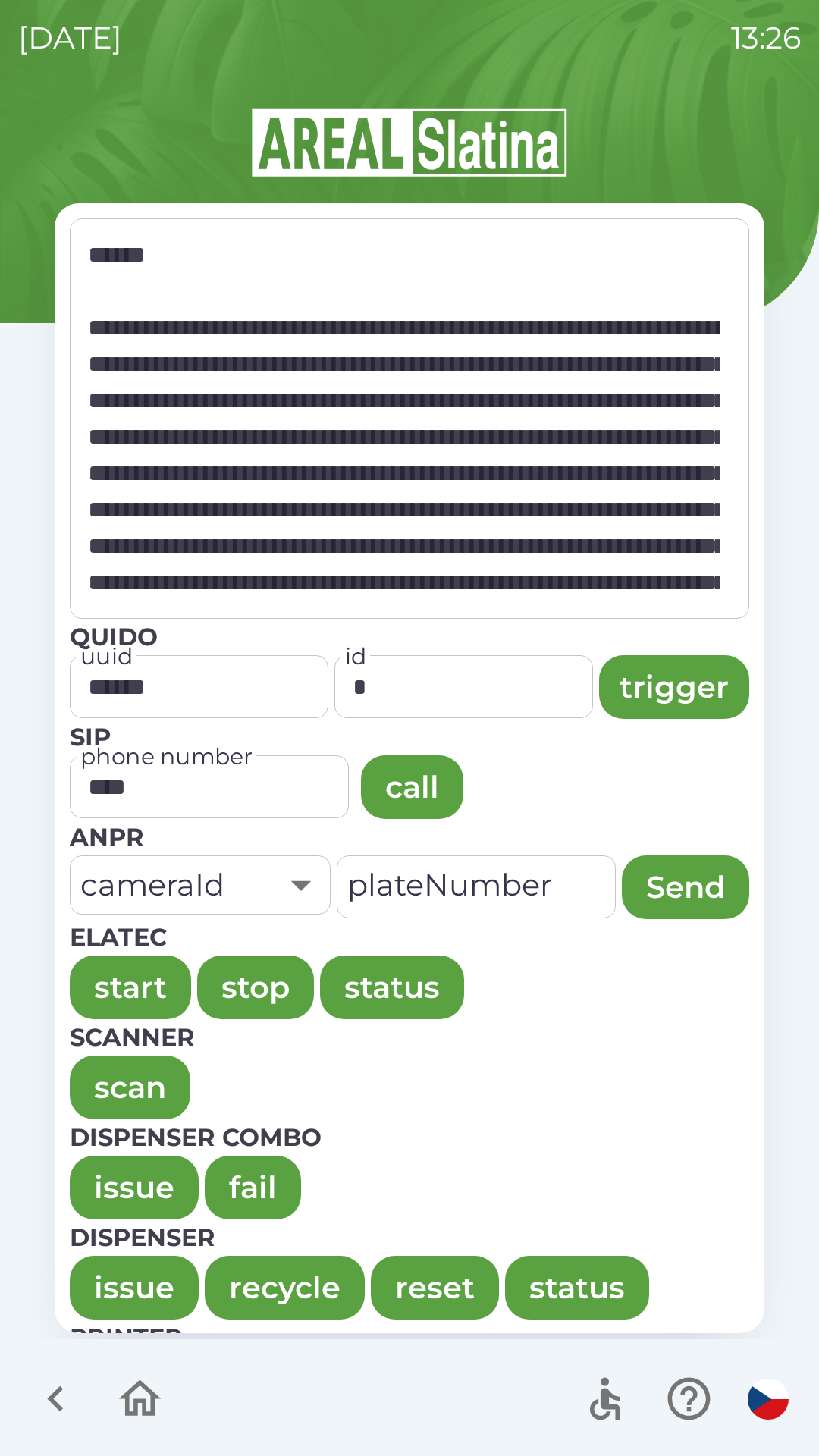
click at [120, 1177] on button "issue" at bounding box center [134, 1188] width 129 height 64
click at [117, 1180] on button "issue" at bounding box center [134, 1188] width 129 height 64
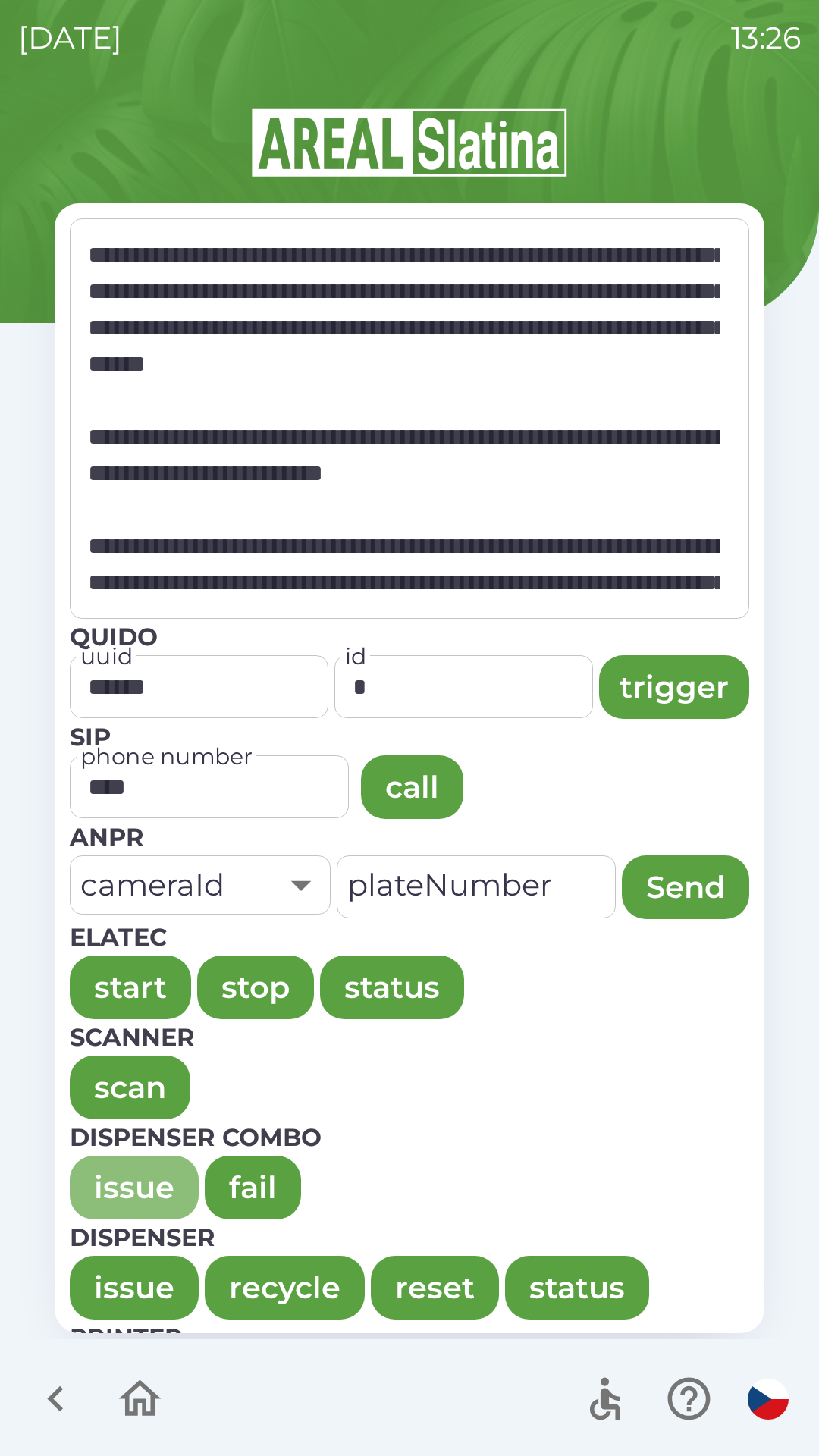
click at [117, 1161] on button "issue" at bounding box center [134, 1188] width 129 height 64
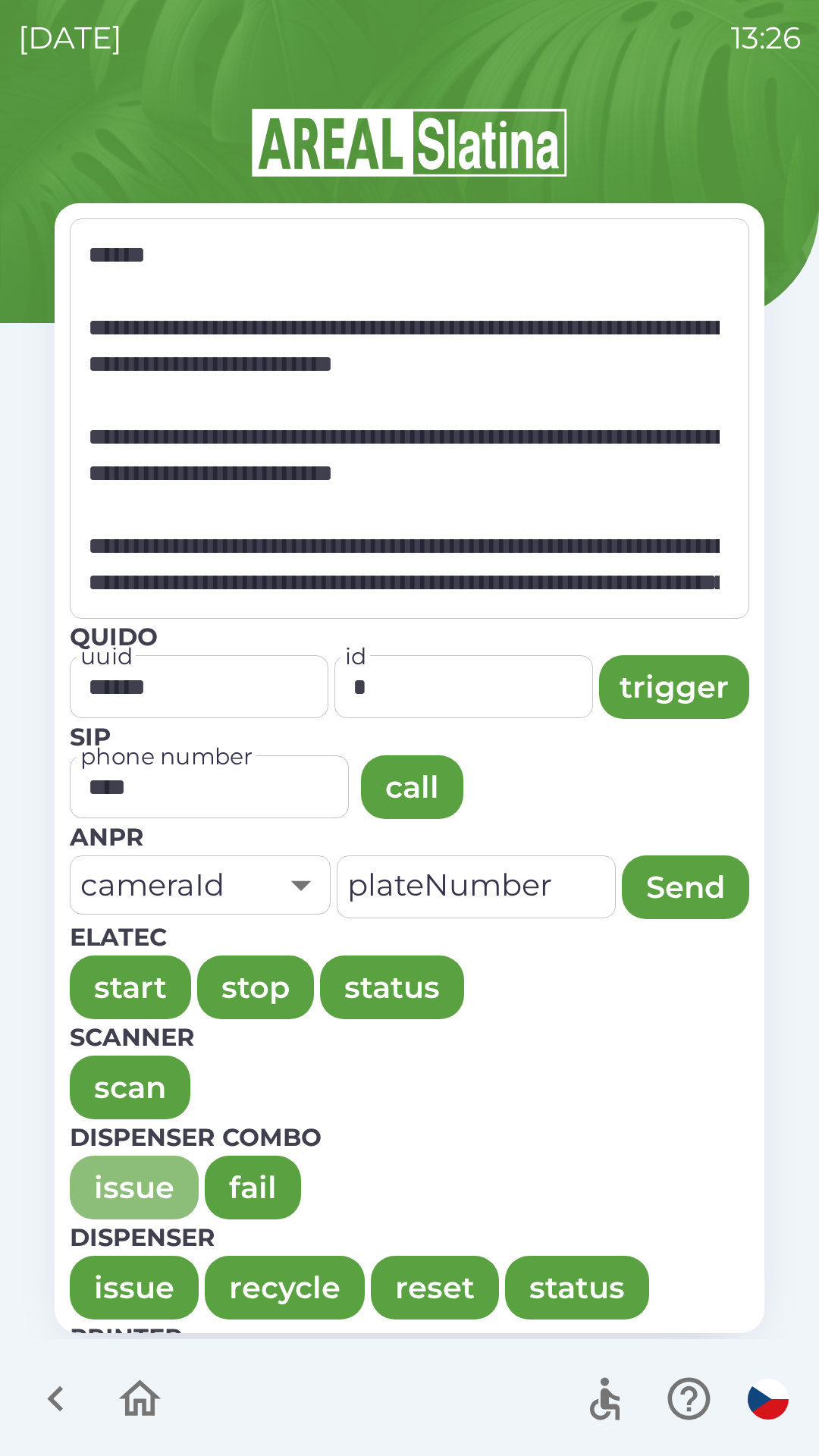
click at [112, 1160] on button "issue" at bounding box center [134, 1188] width 129 height 64
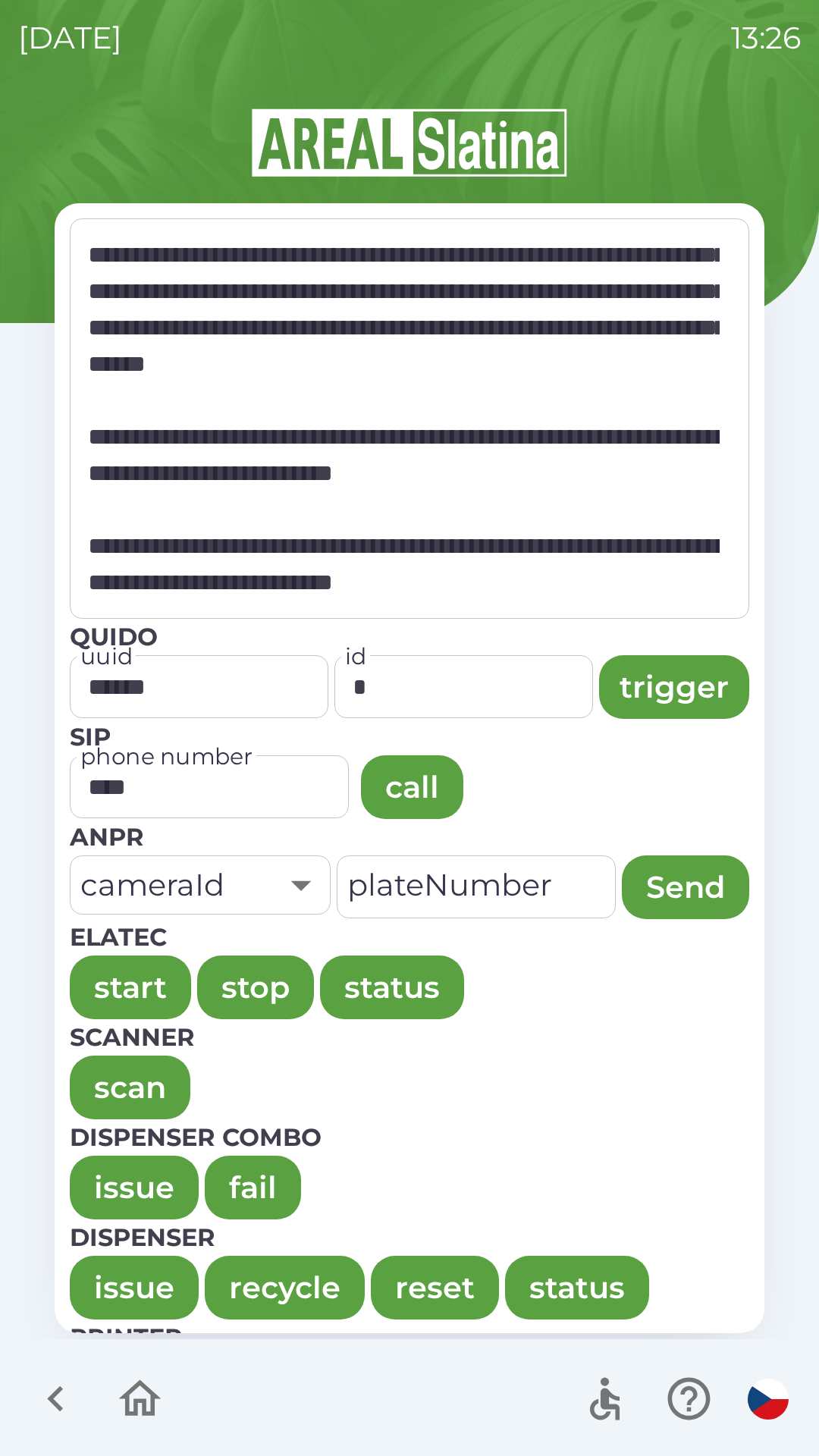
click at [89, 1172] on button "issue" at bounding box center [134, 1188] width 129 height 64
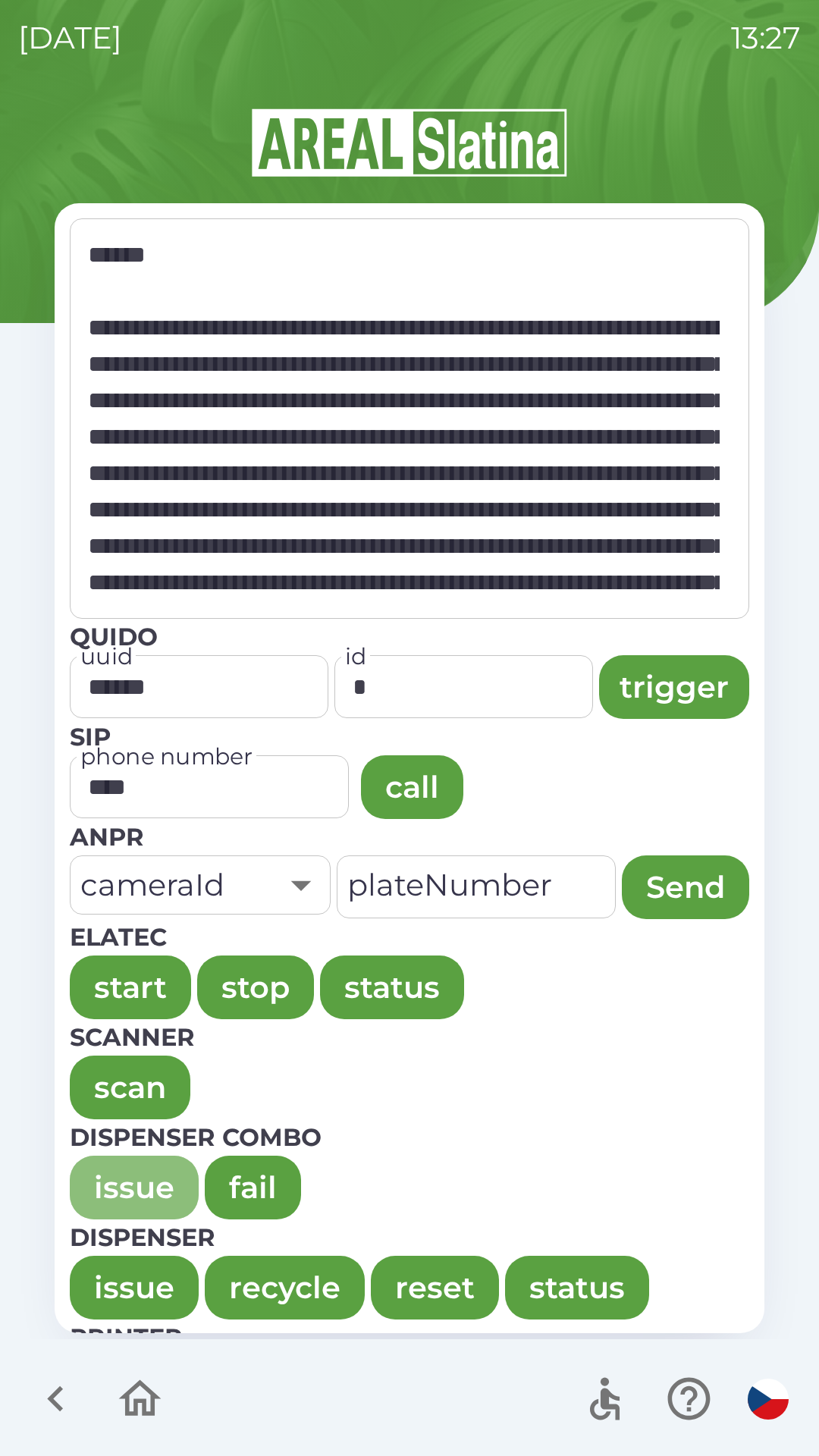
click at [107, 1162] on button "issue" at bounding box center [134, 1188] width 129 height 64
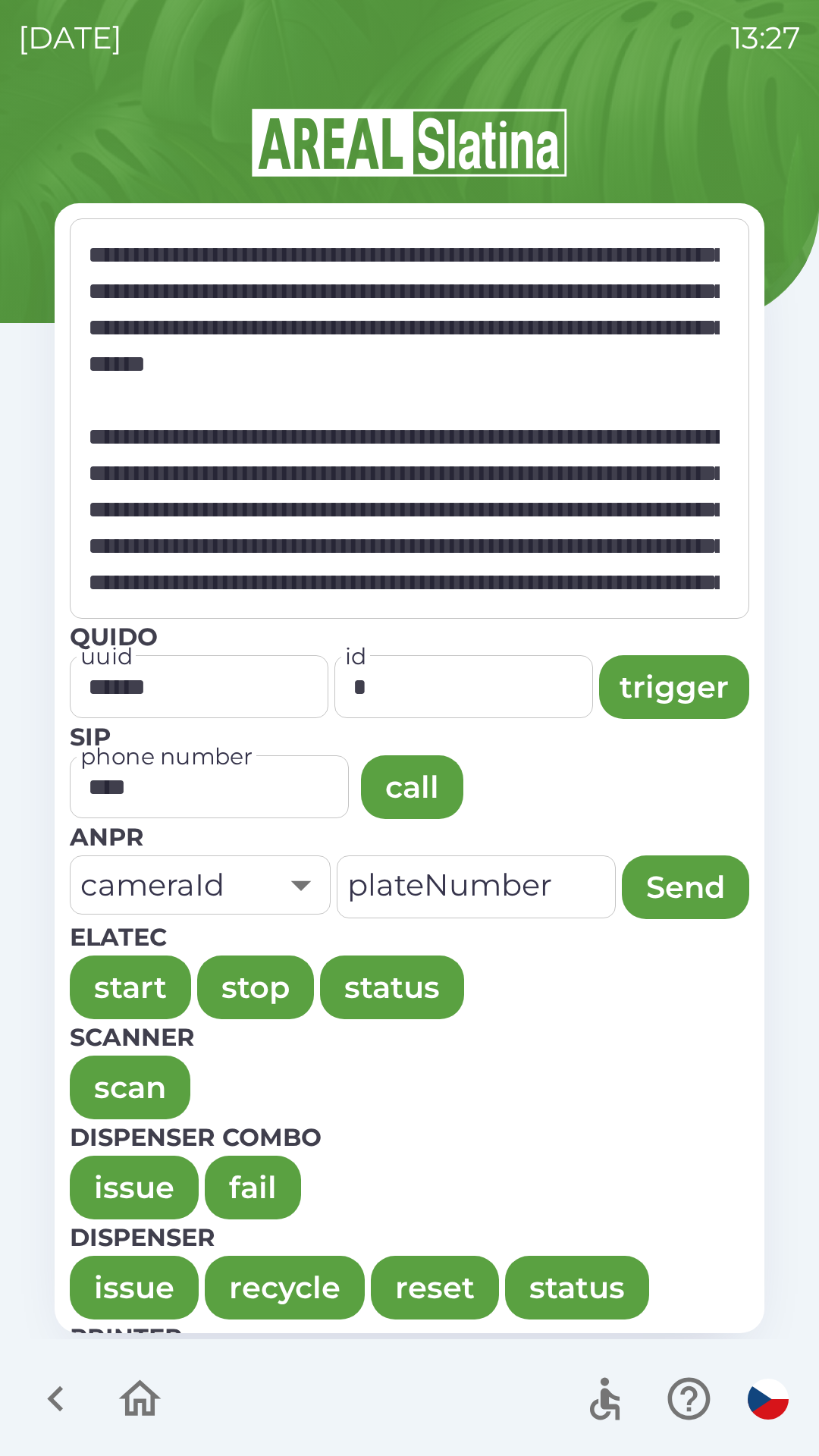
click at [111, 1161] on button "issue" at bounding box center [134, 1188] width 129 height 64
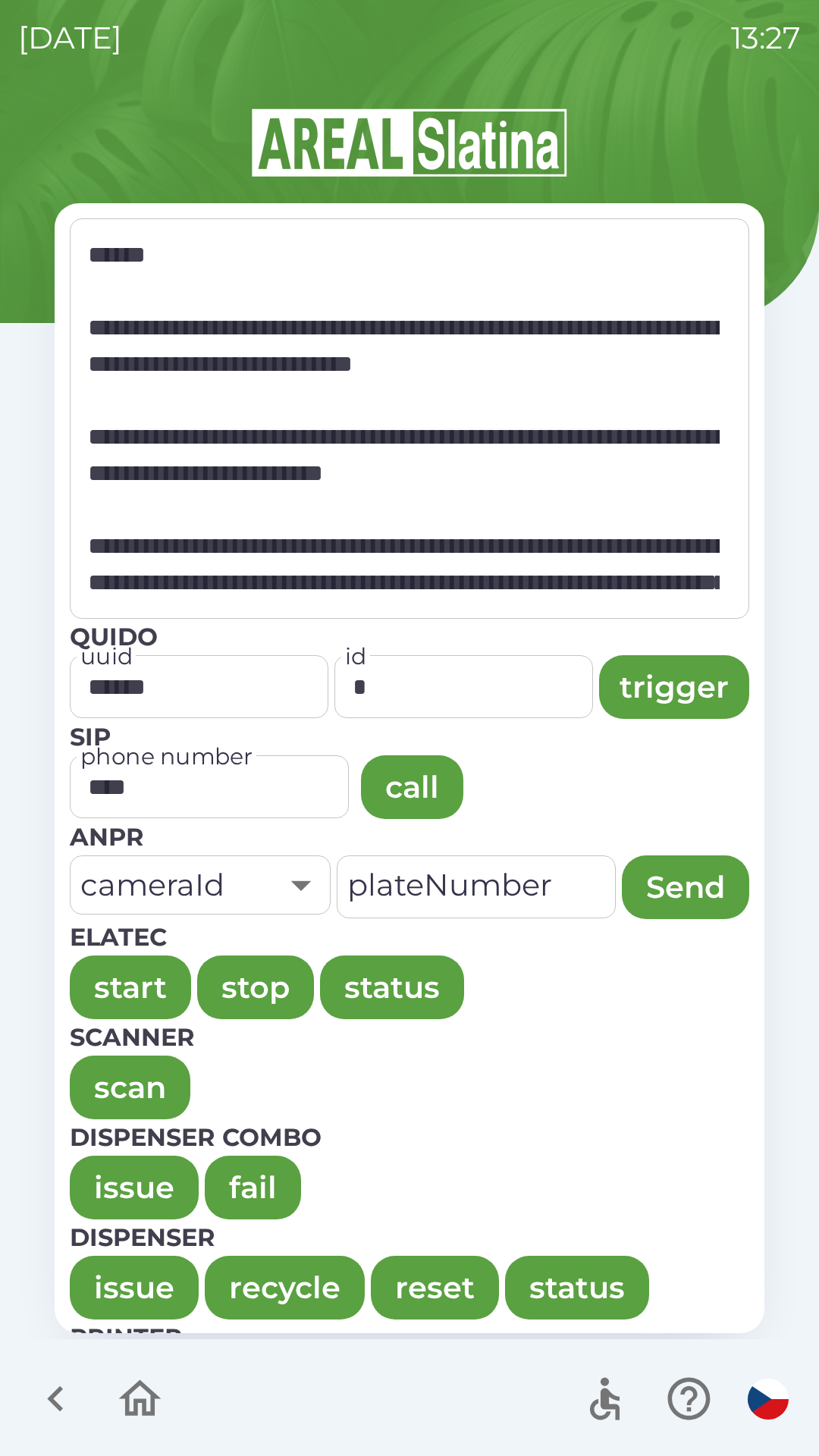
click at [108, 1186] on button "issue" at bounding box center [134, 1188] width 129 height 64
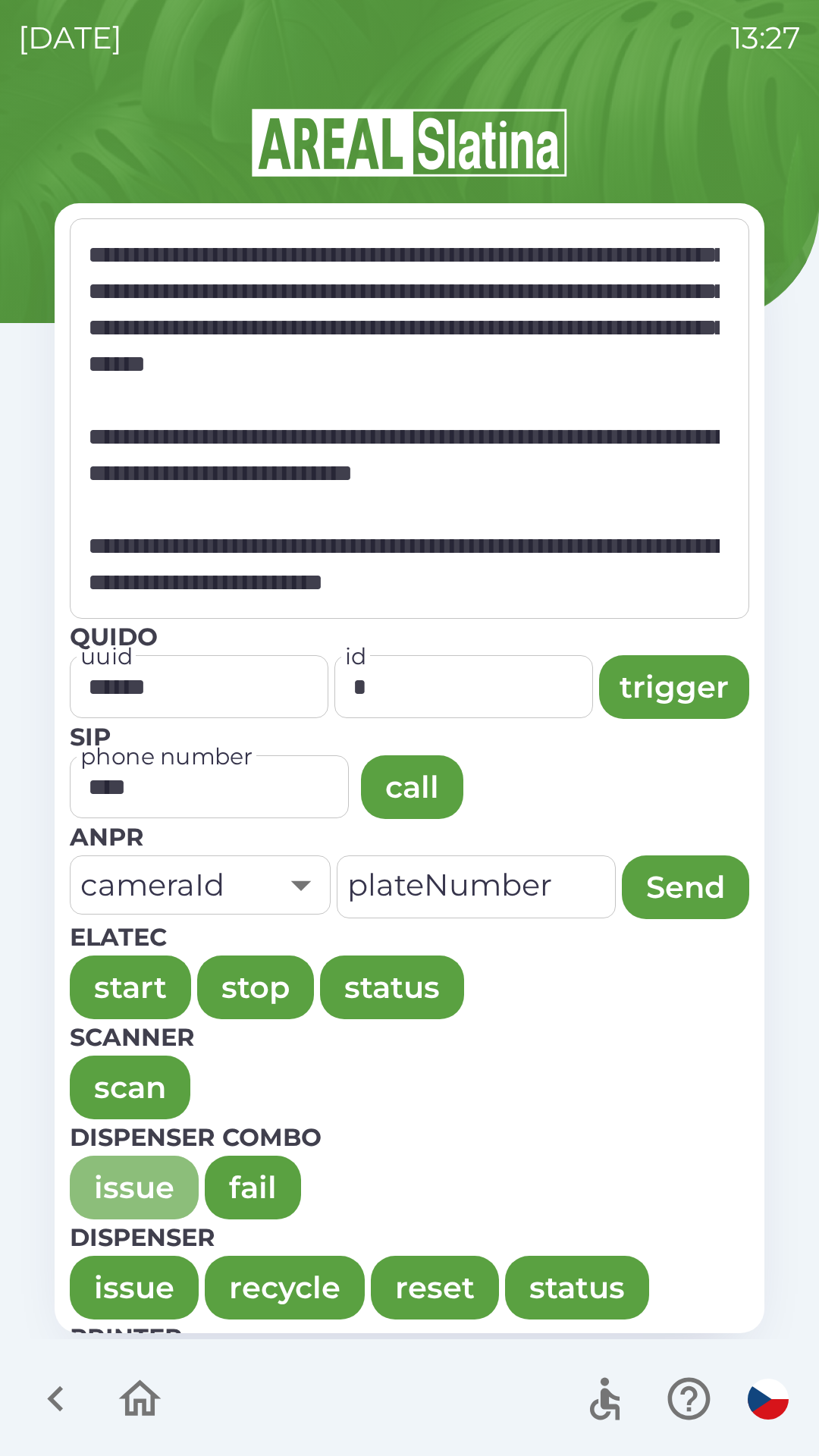
click at [114, 1173] on button "issue" at bounding box center [134, 1188] width 129 height 64
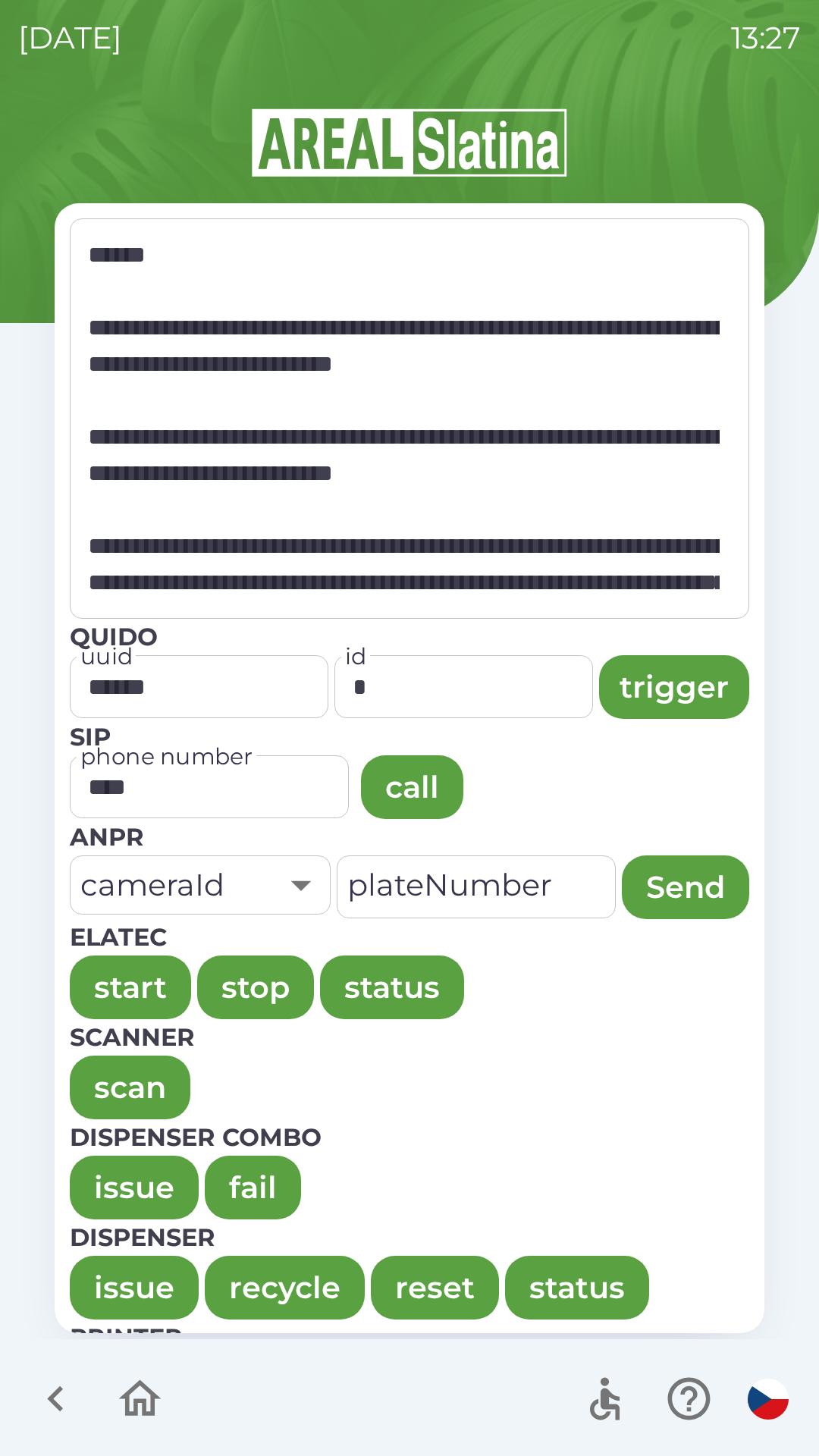
click at [117, 1170] on button "issue" at bounding box center [134, 1188] width 129 height 64
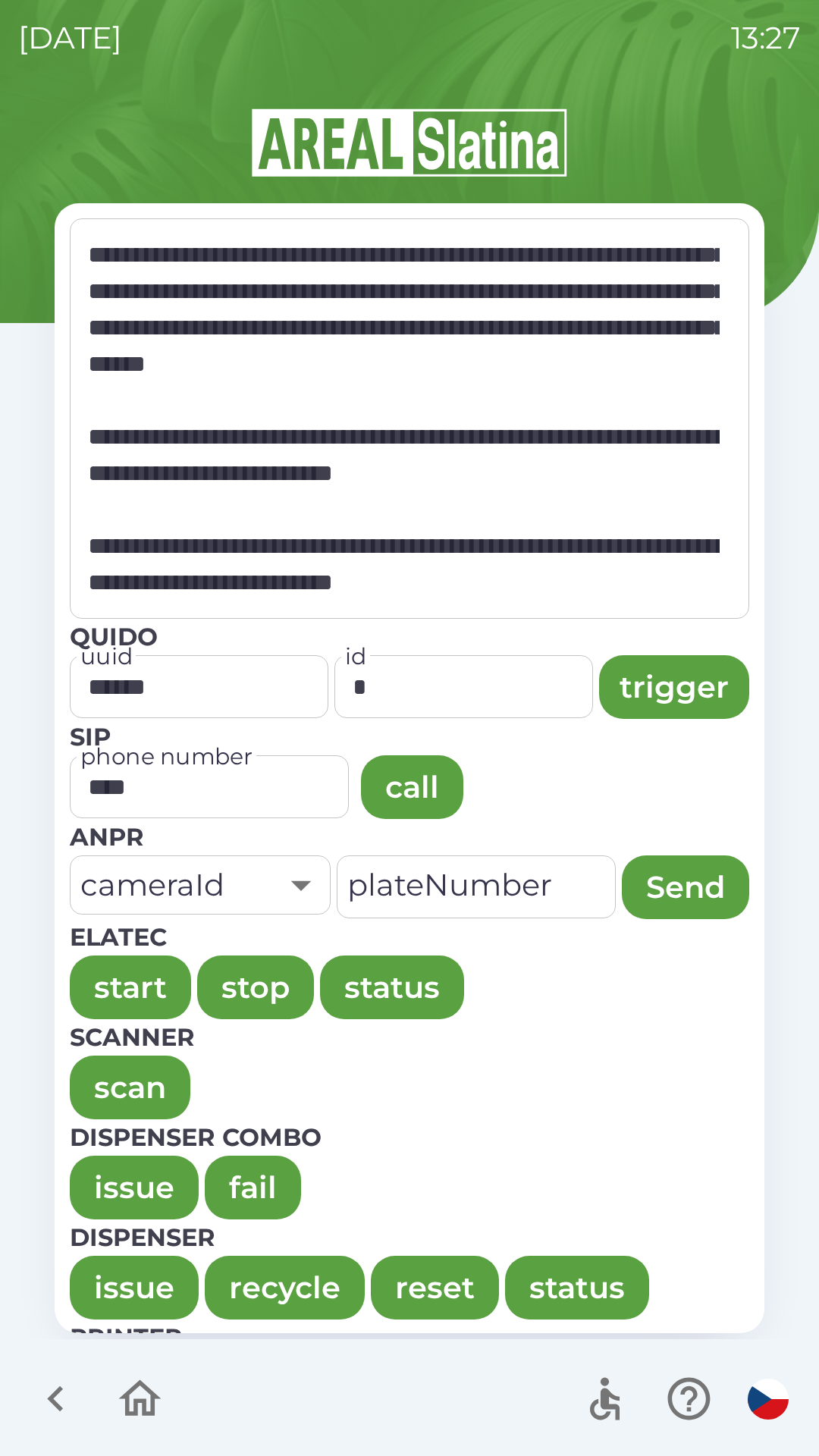
click at [93, 1175] on button "issue" at bounding box center [134, 1188] width 129 height 64
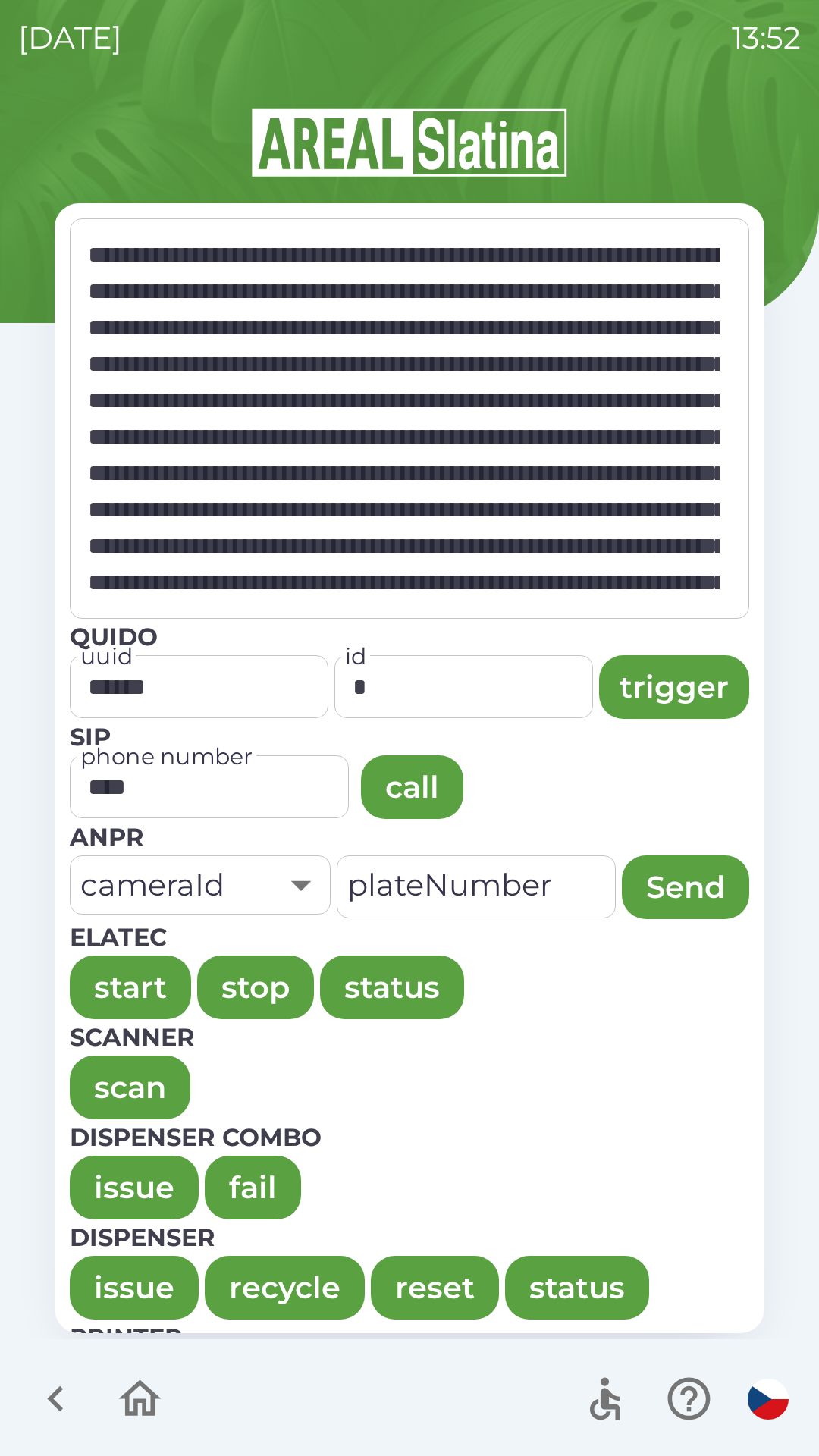
click at [149, 1179] on button "issue" at bounding box center [134, 1188] width 129 height 64
click at [125, 1178] on button "issue" at bounding box center [134, 1188] width 129 height 64
click at [125, 1195] on button "issue" at bounding box center [134, 1188] width 129 height 64
click at [92, 1193] on button "issue" at bounding box center [134, 1188] width 129 height 64
click at [104, 1192] on button "issue" at bounding box center [134, 1188] width 129 height 64
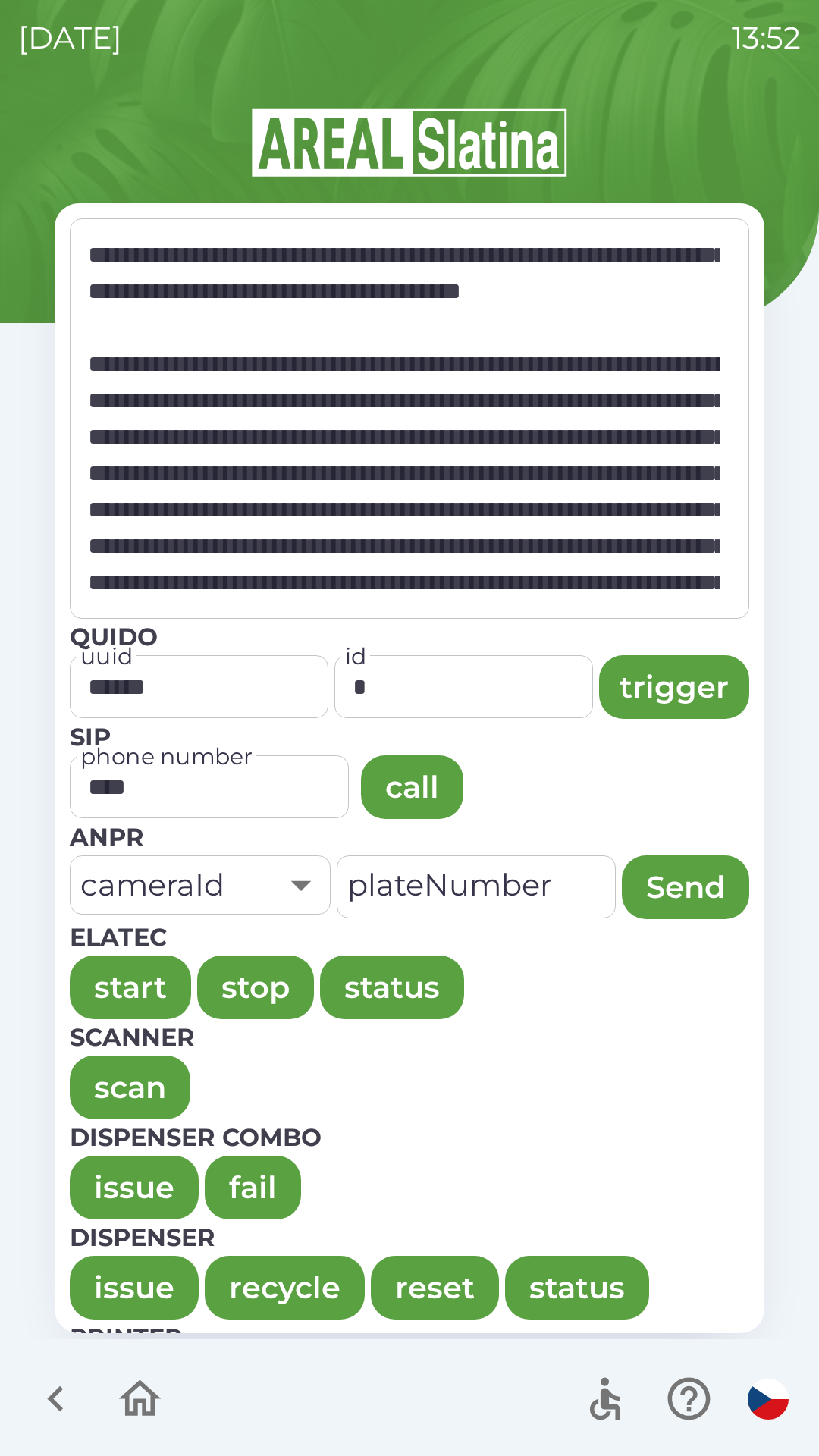
click at [125, 1175] on button "issue" at bounding box center [134, 1188] width 129 height 64
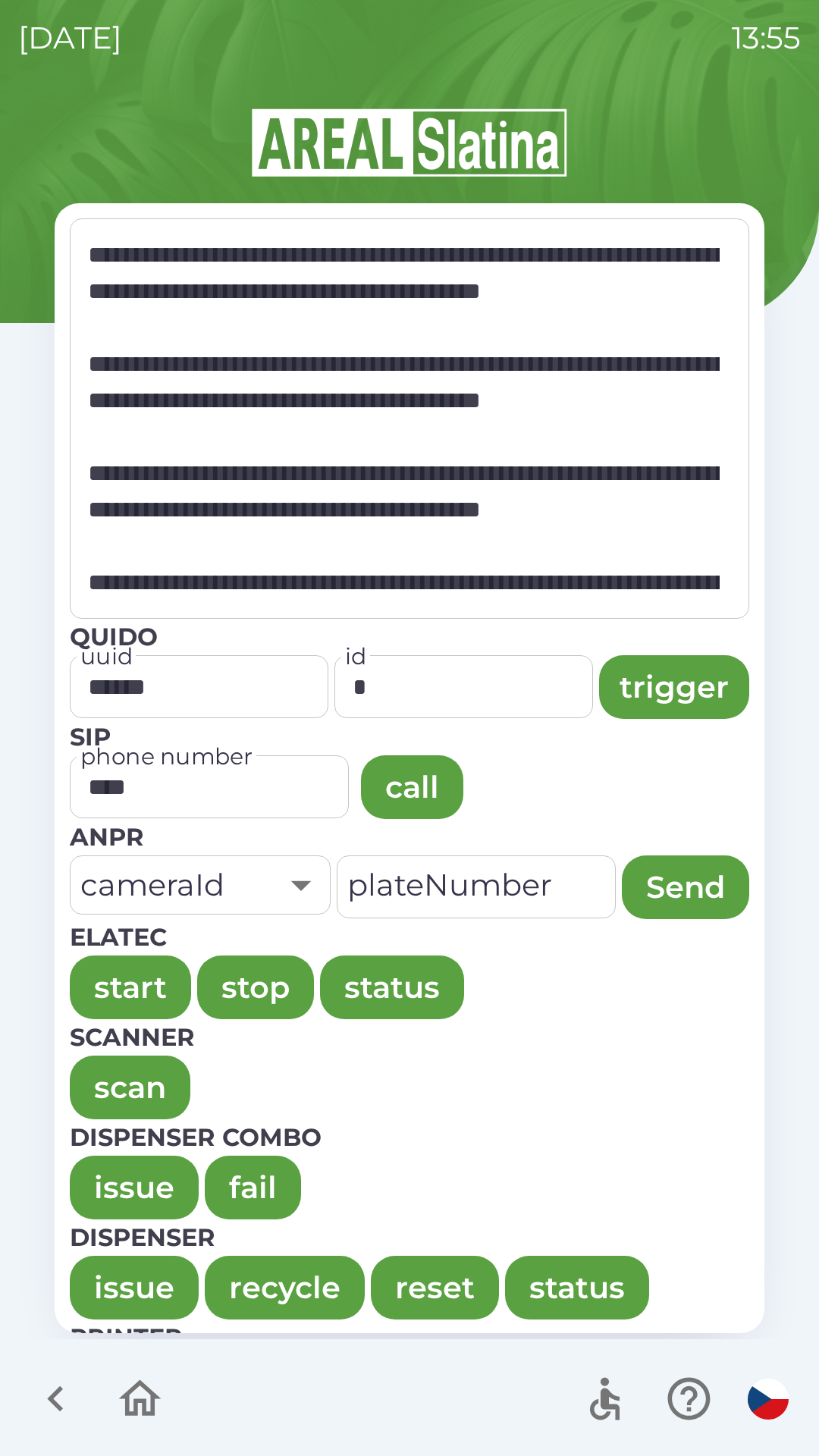
click at [118, 1186] on button "issue" at bounding box center [134, 1188] width 129 height 64
click at [133, 1160] on button "issue" at bounding box center [134, 1188] width 129 height 64
click at [135, 1283] on button "issue" at bounding box center [134, 1288] width 129 height 64
click at [109, 1189] on button "issue" at bounding box center [134, 1188] width 129 height 64
click at [123, 1187] on button "issue" at bounding box center [134, 1188] width 129 height 64
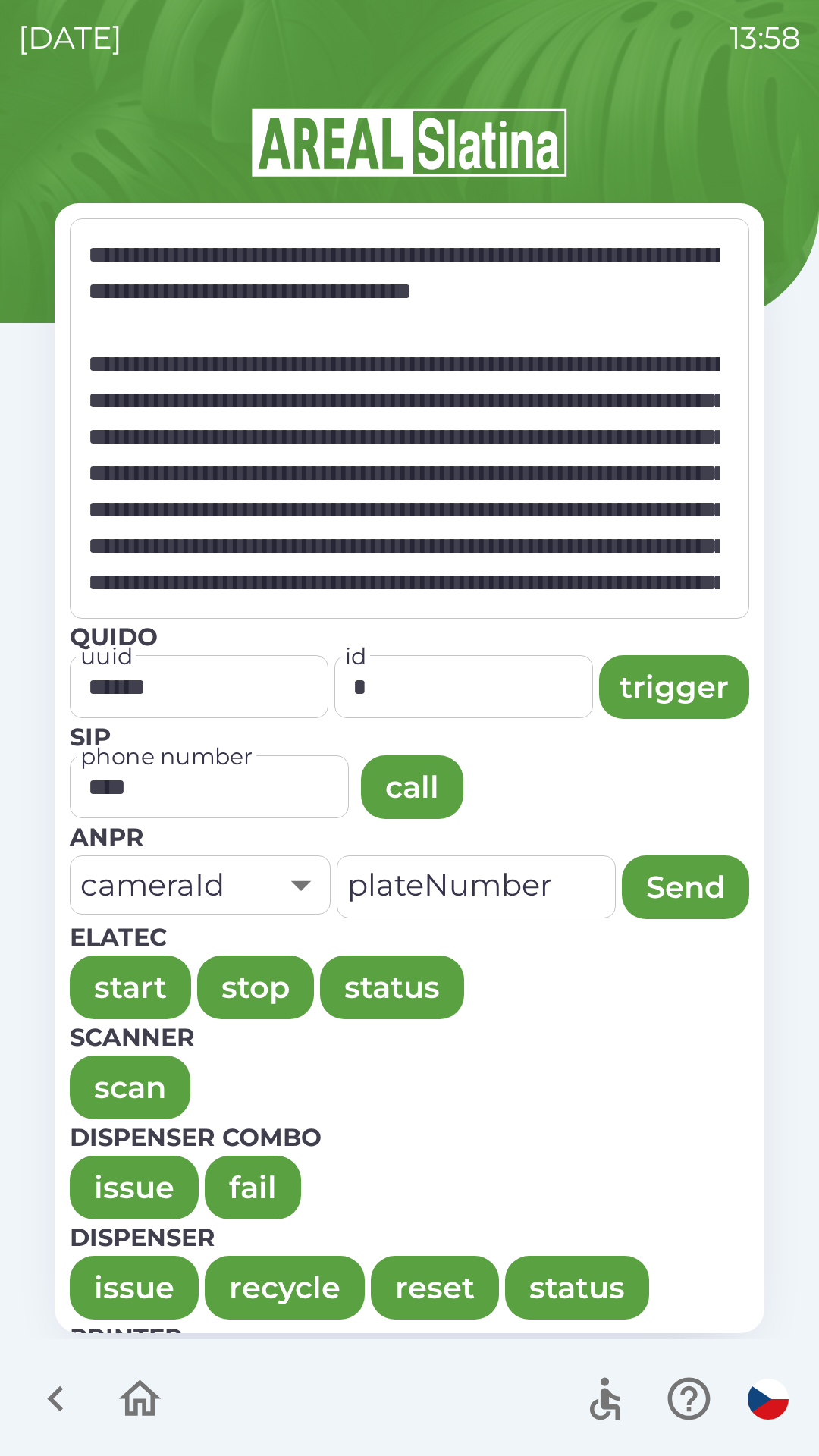
click at [109, 1285] on button "issue" at bounding box center [134, 1288] width 129 height 64
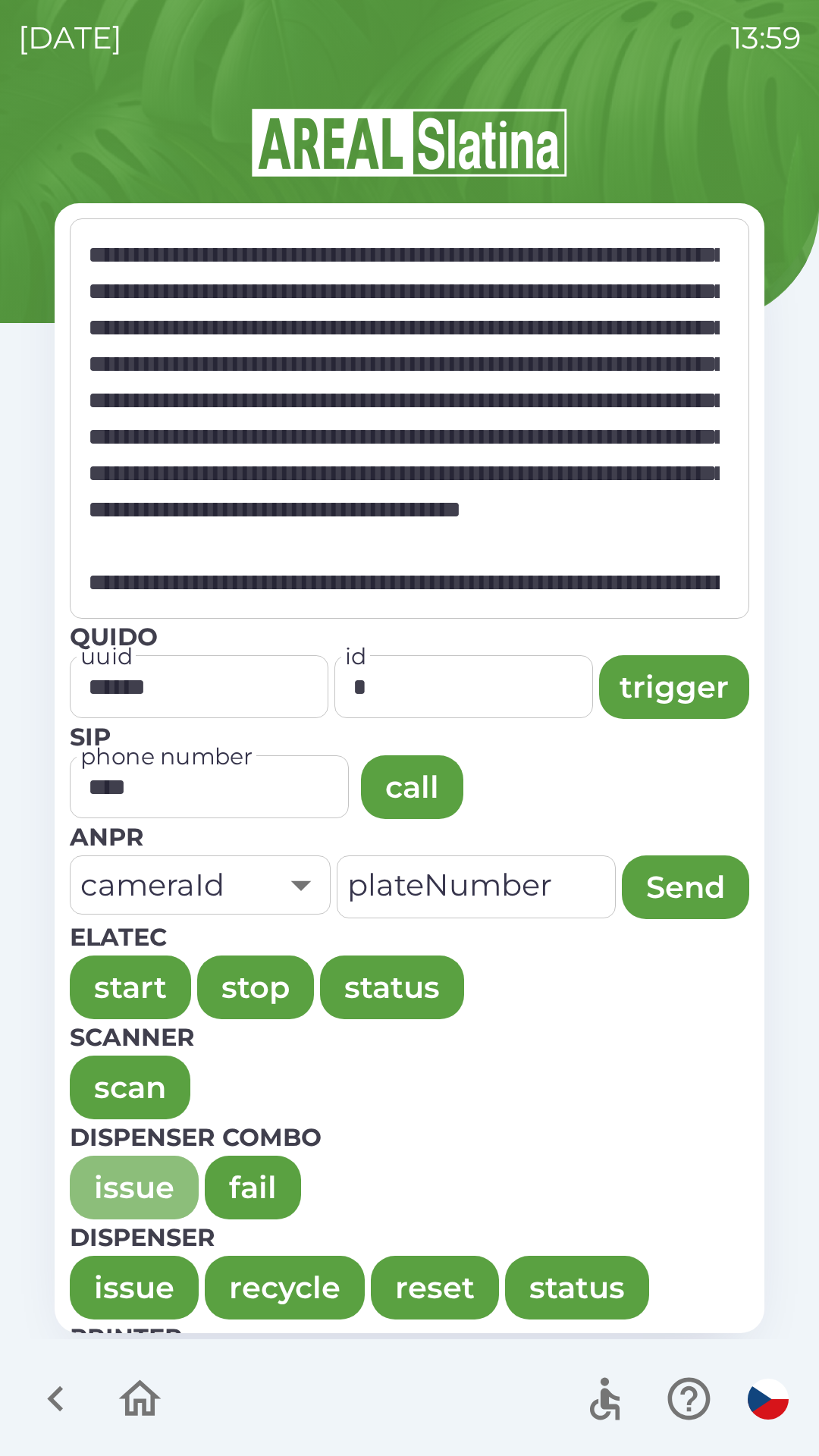
click at [149, 1195] on button "issue" at bounding box center [134, 1188] width 129 height 64
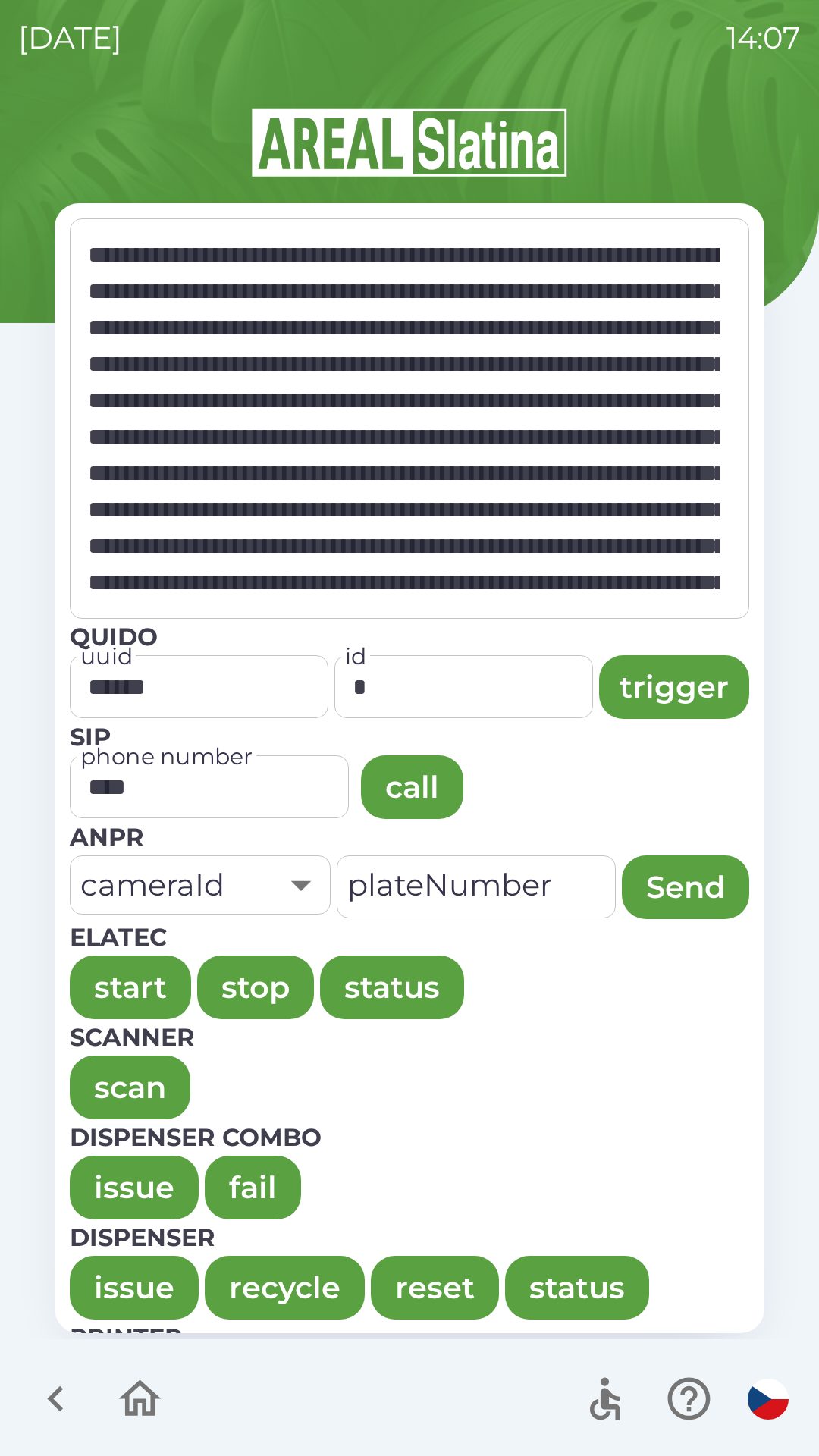
type textarea "**********"
